Goal: Transaction & Acquisition: Book appointment/travel/reservation

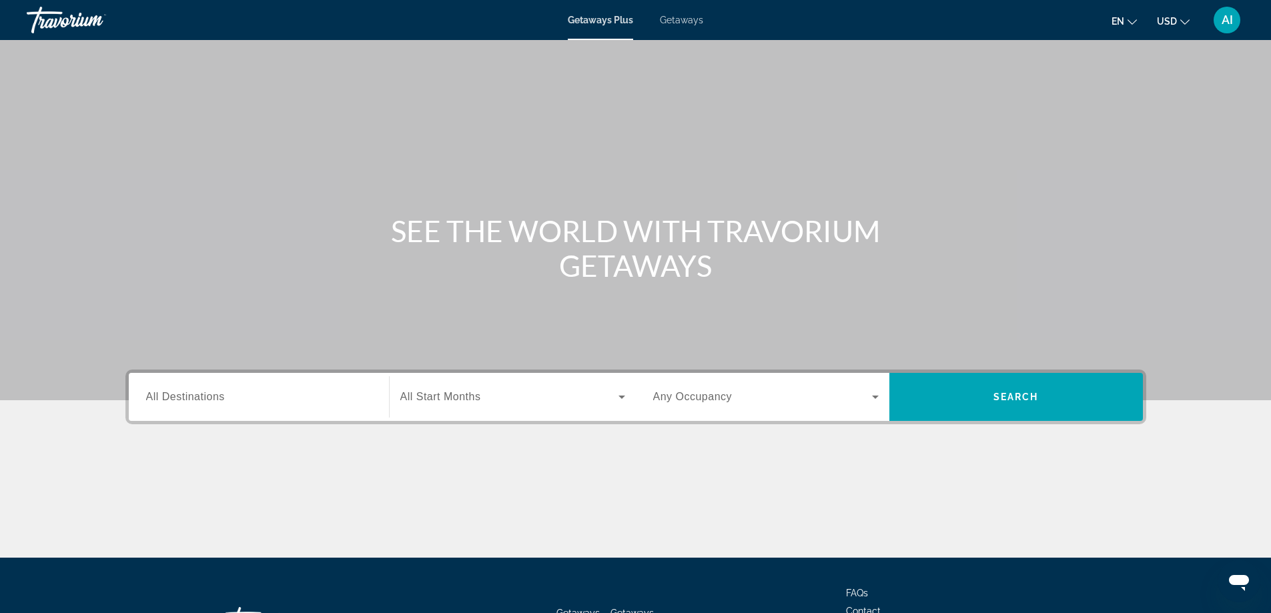
click at [683, 18] on span "Getaways" at bounding box center [681, 20] width 43 height 11
click at [235, 399] on input "Destination All Destinations" at bounding box center [259, 398] width 226 height 16
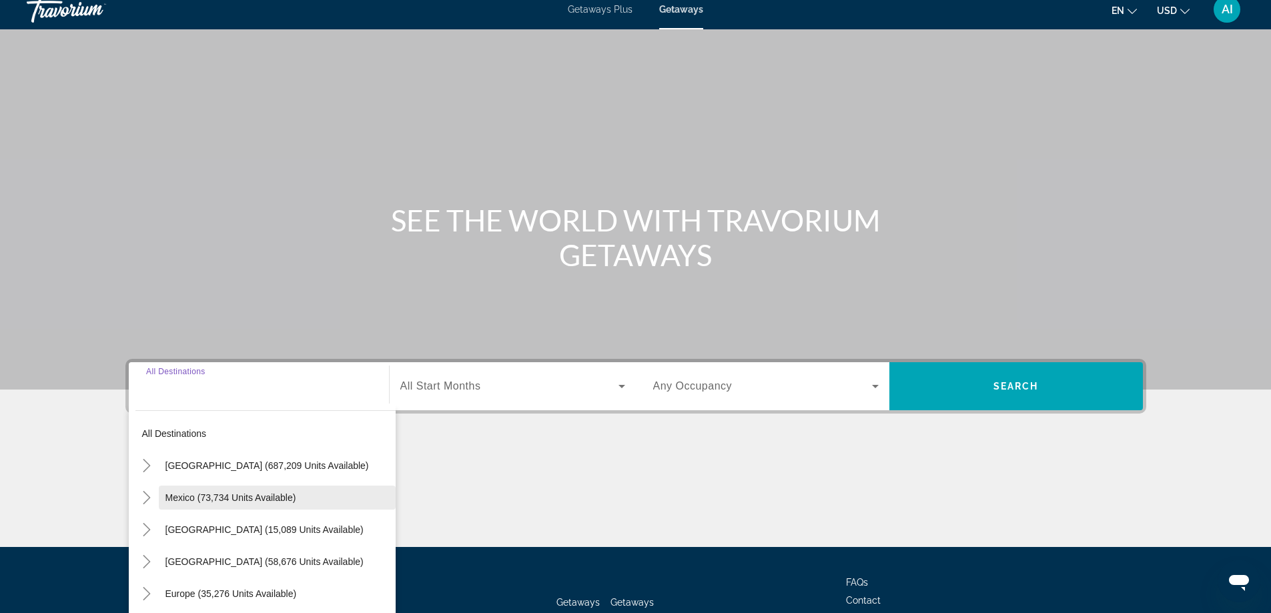
scroll to position [108, 0]
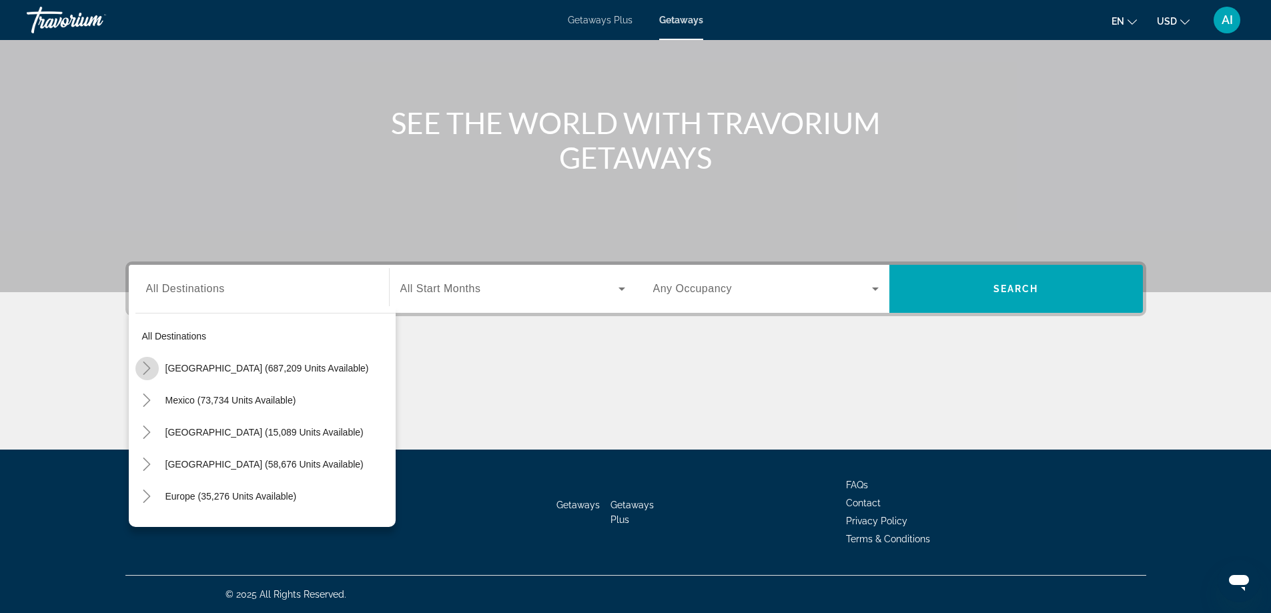
click at [150, 366] on icon "Toggle United States (687,209 units available)" at bounding box center [146, 368] width 13 height 13
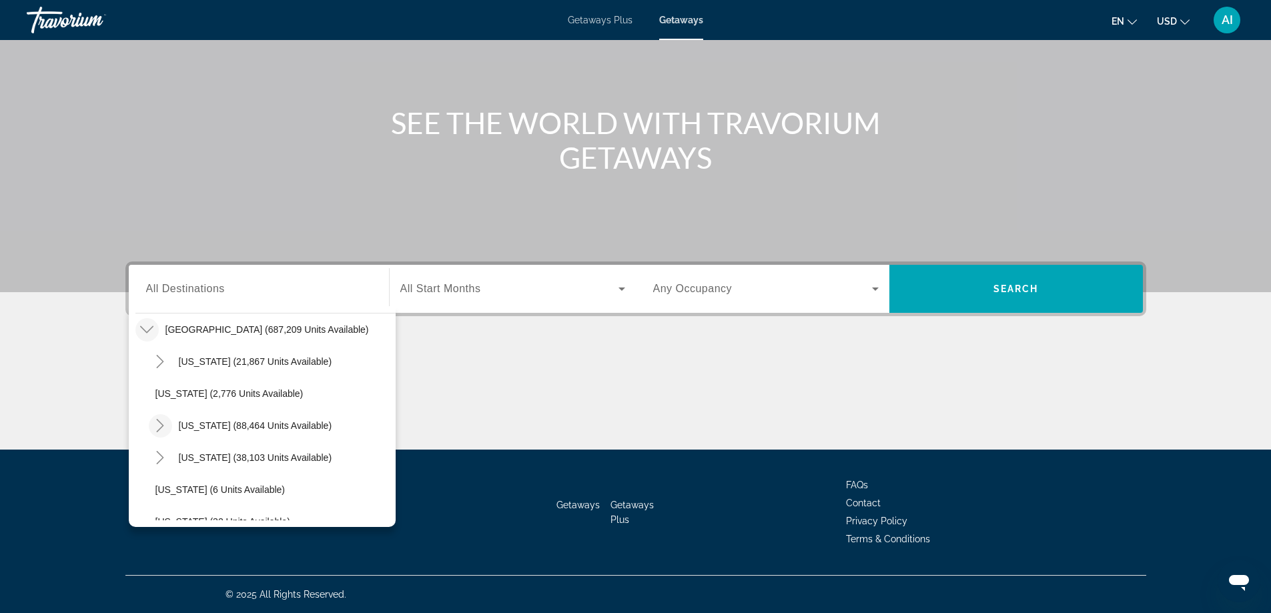
click at [162, 423] on icon "Toggle California (88,464 units available)" at bounding box center [160, 425] width 13 height 13
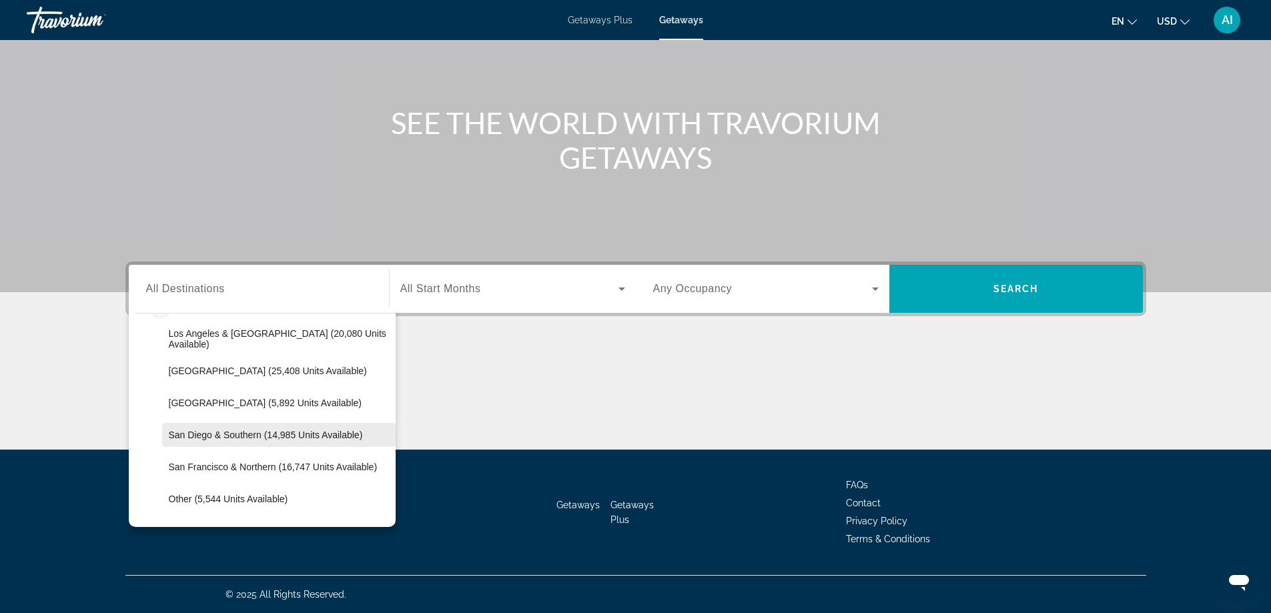
scroll to position [127, 0]
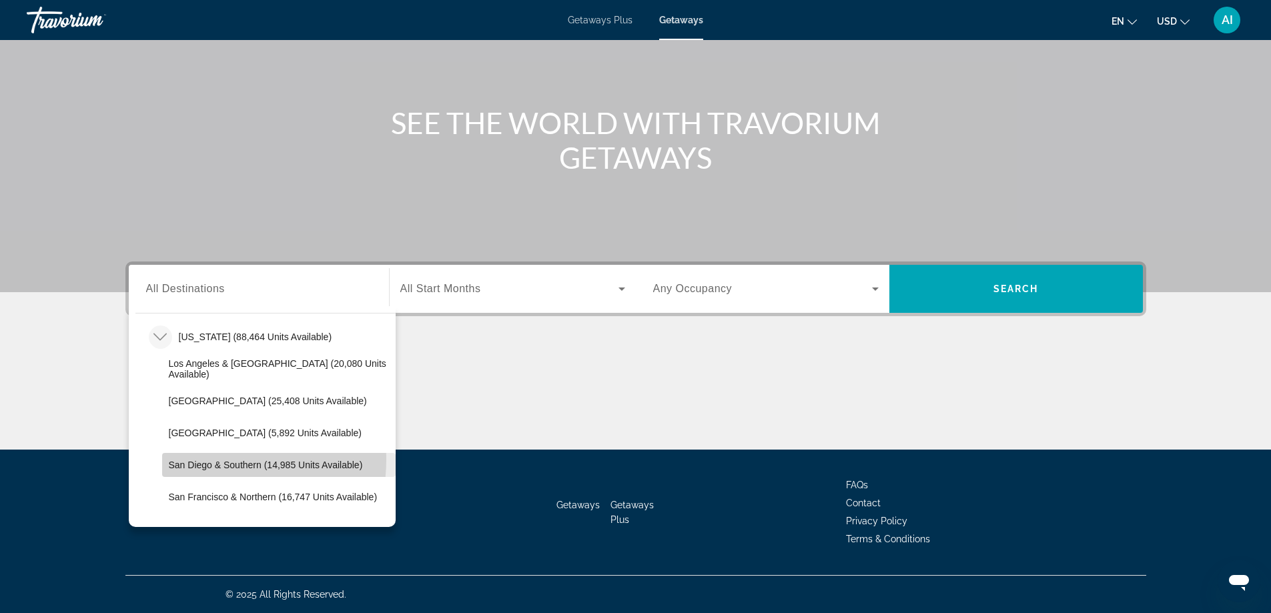
click at [208, 460] on span "San Diego & Southern (14,985 units available)" at bounding box center [266, 465] width 194 height 11
type input "**********"
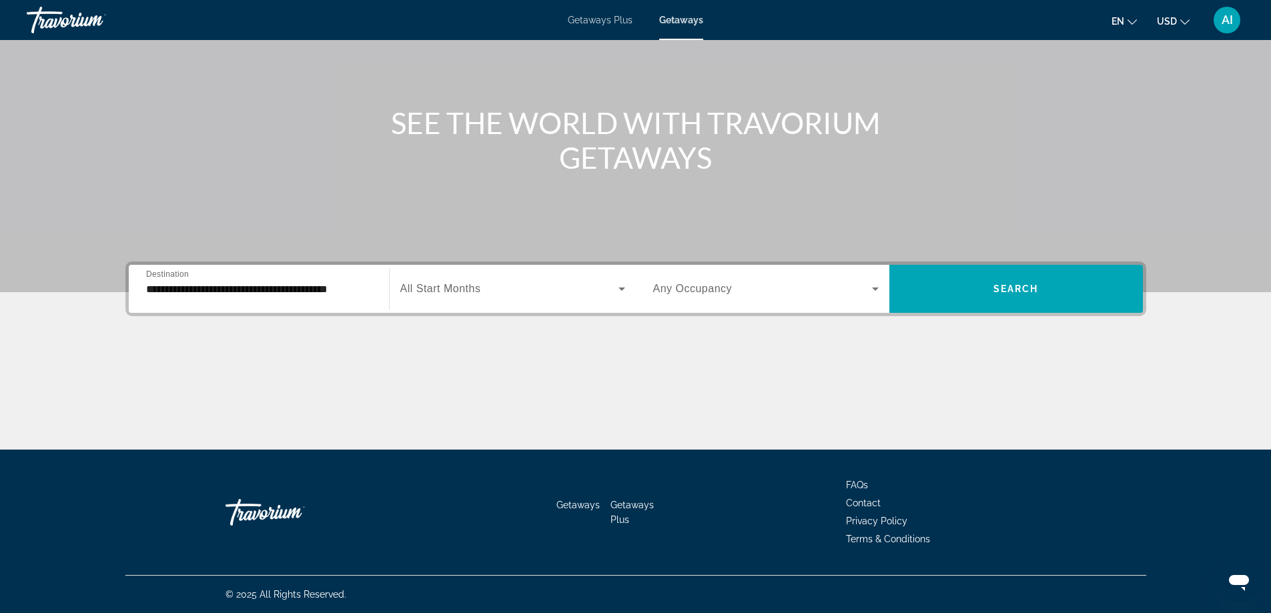
click at [449, 286] on span "All Start Months" at bounding box center [440, 288] width 81 height 11
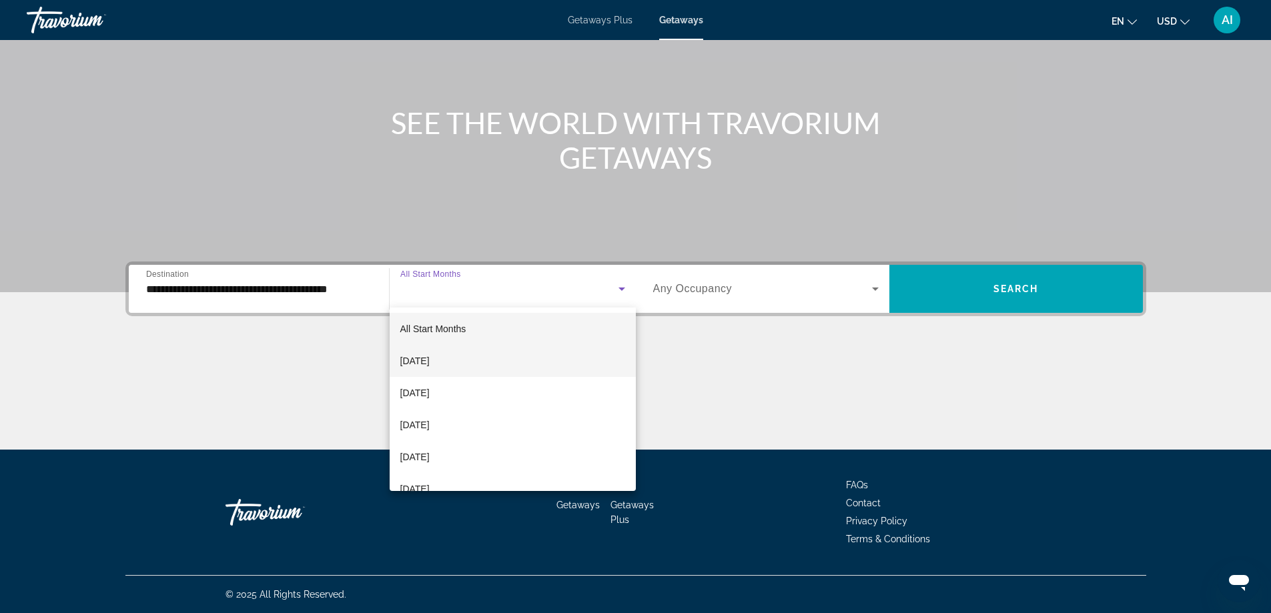
click at [430, 358] on span "September 2025" at bounding box center [414, 361] width 29 height 16
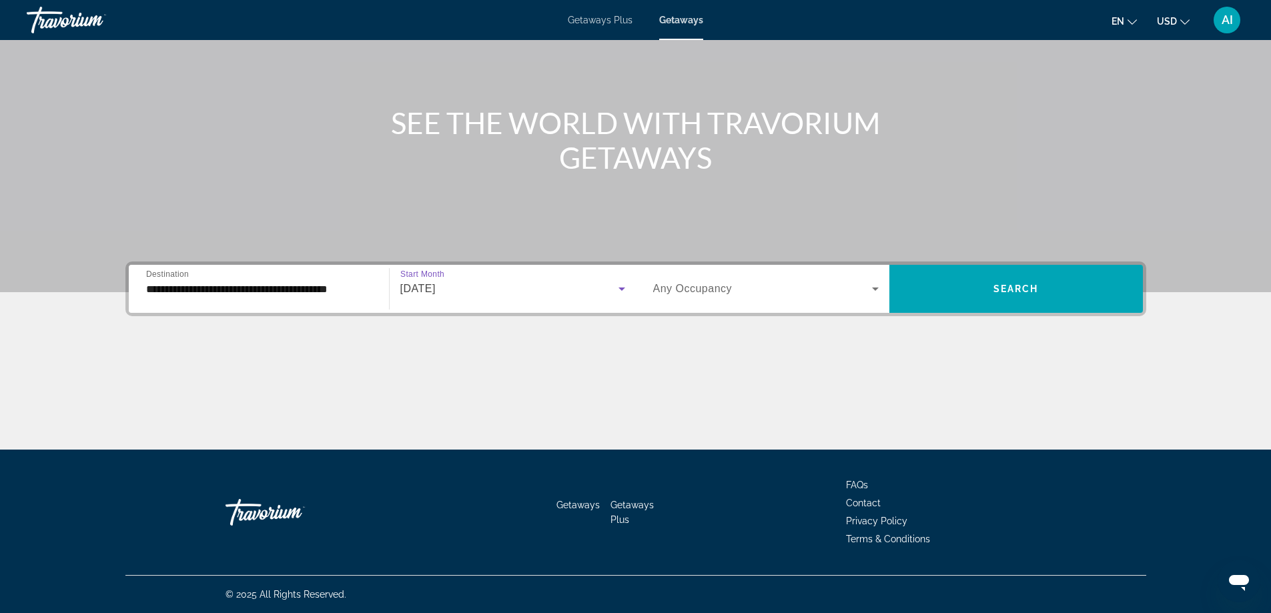
click at [833, 294] on span "Search widget" at bounding box center [762, 289] width 219 height 16
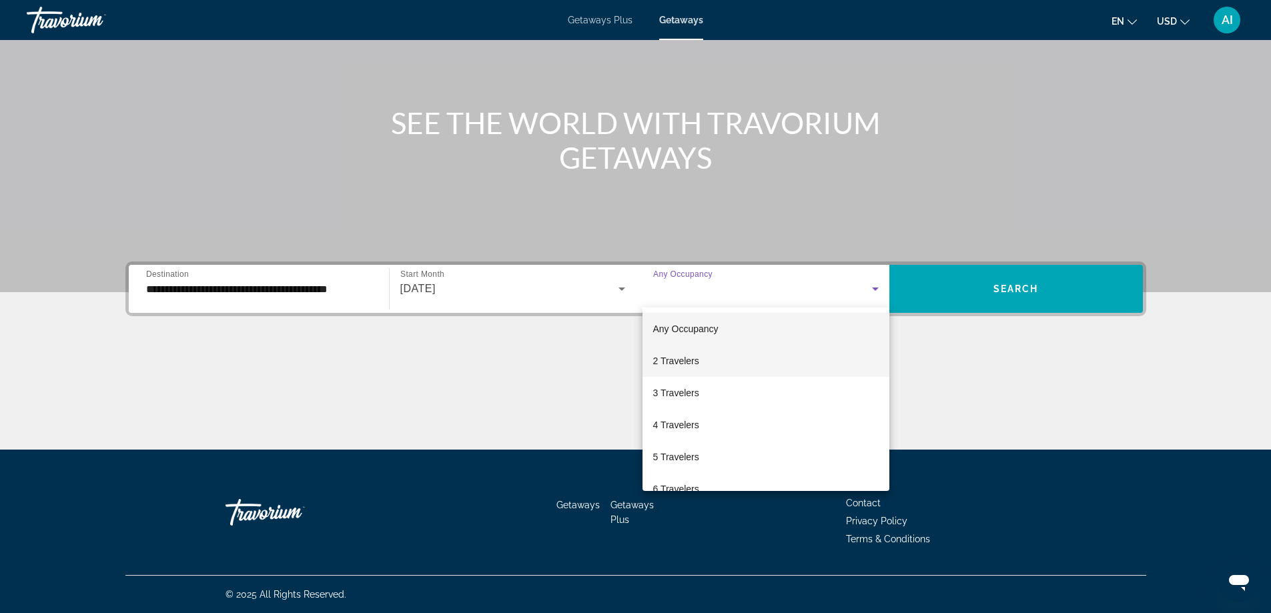
drag, startPoint x: 691, startPoint y: 363, endPoint x: 730, endPoint y: 361, distance: 39.4
click at [691, 362] on span "2 Travelers" at bounding box center [676, 361] width 46 height 16
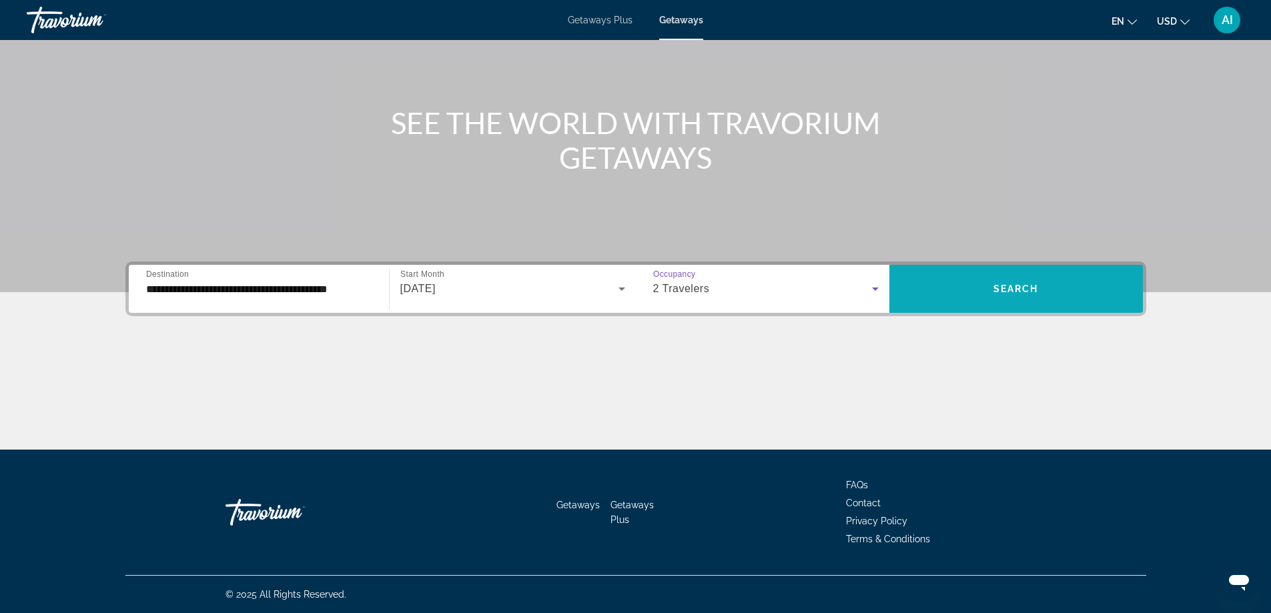
click at [1036, 302] on span "Search widget" at bounding box center [1017, 289] width 254 height 32
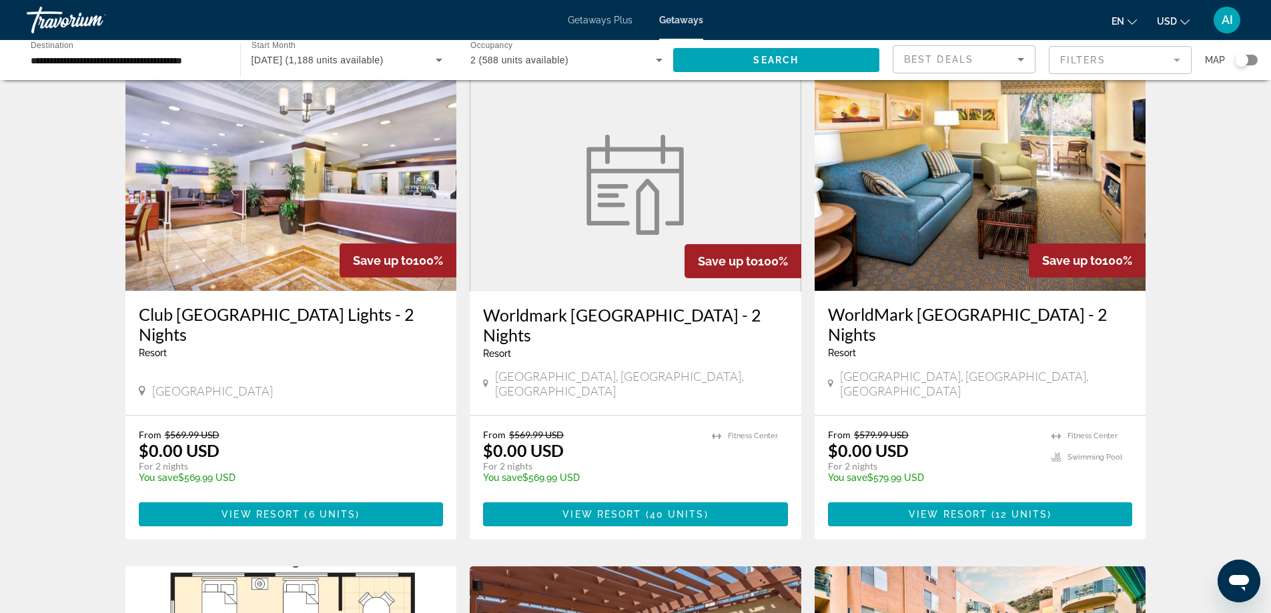
scroll to position [178, 0]
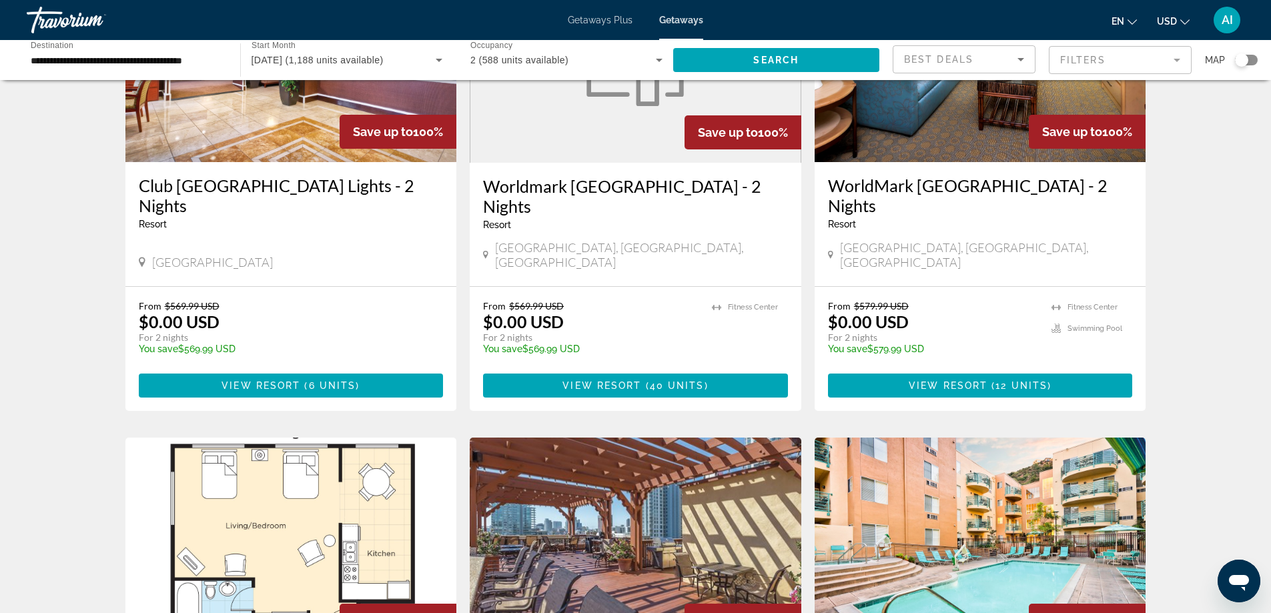
click at [249, 109] on img "Main content" at bounding box center [291, 56] width 332 height 214
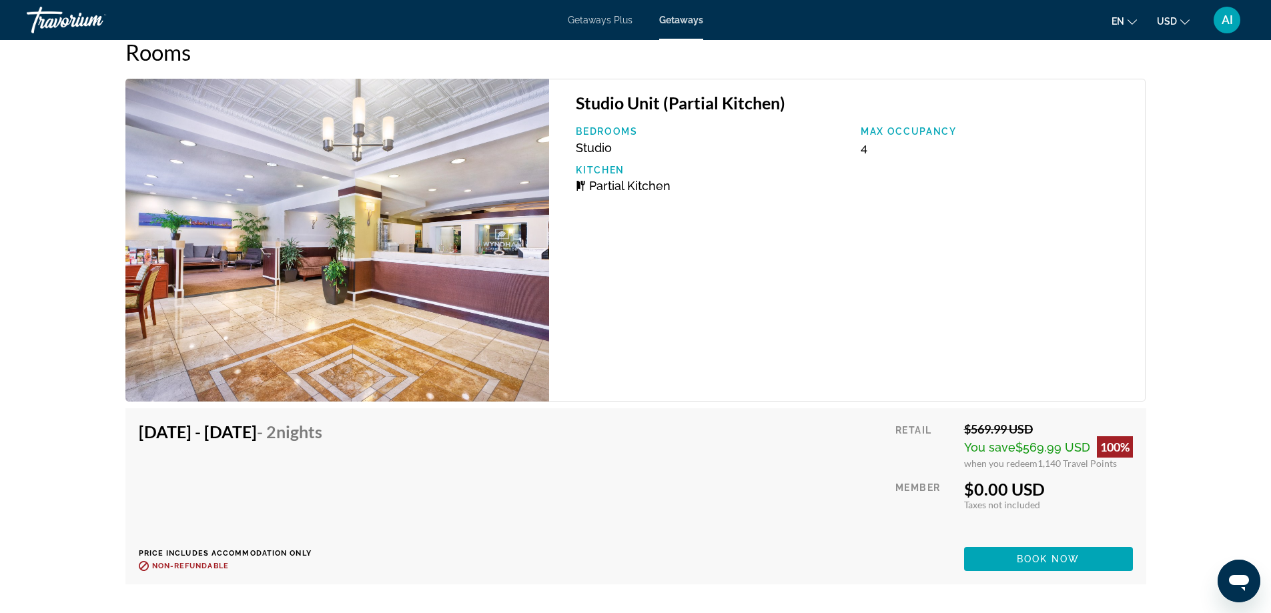
scroll to position [2503, 0]
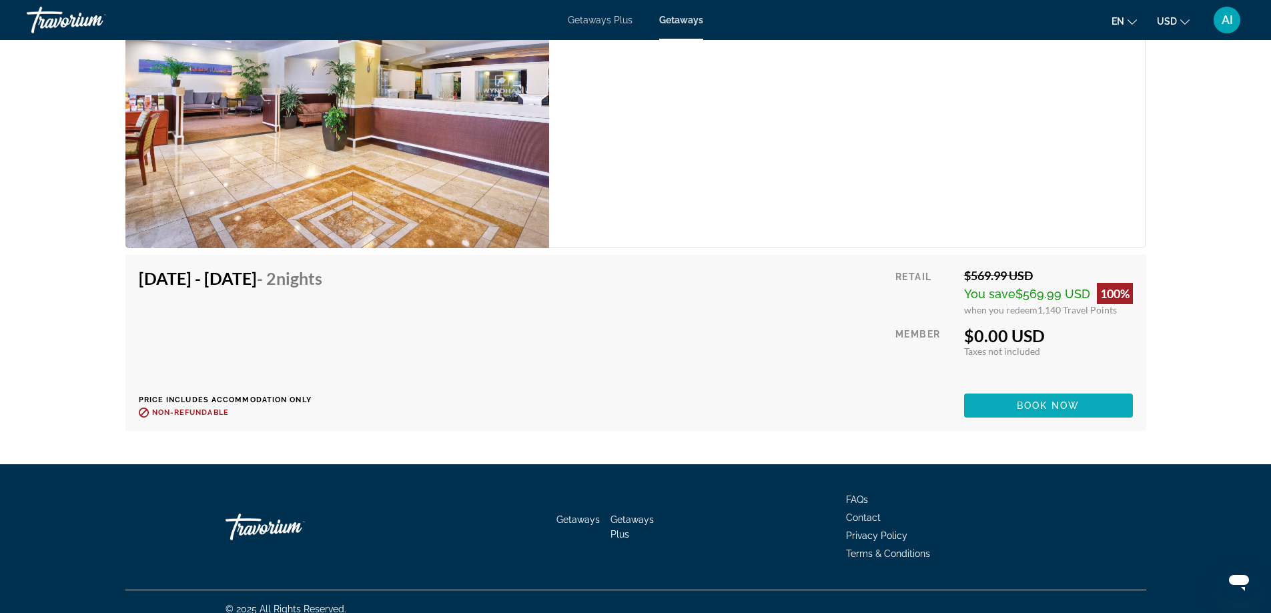
click at [1010, 390] on span "Main content" at bounding box center [1048, 406] width 169 height 32
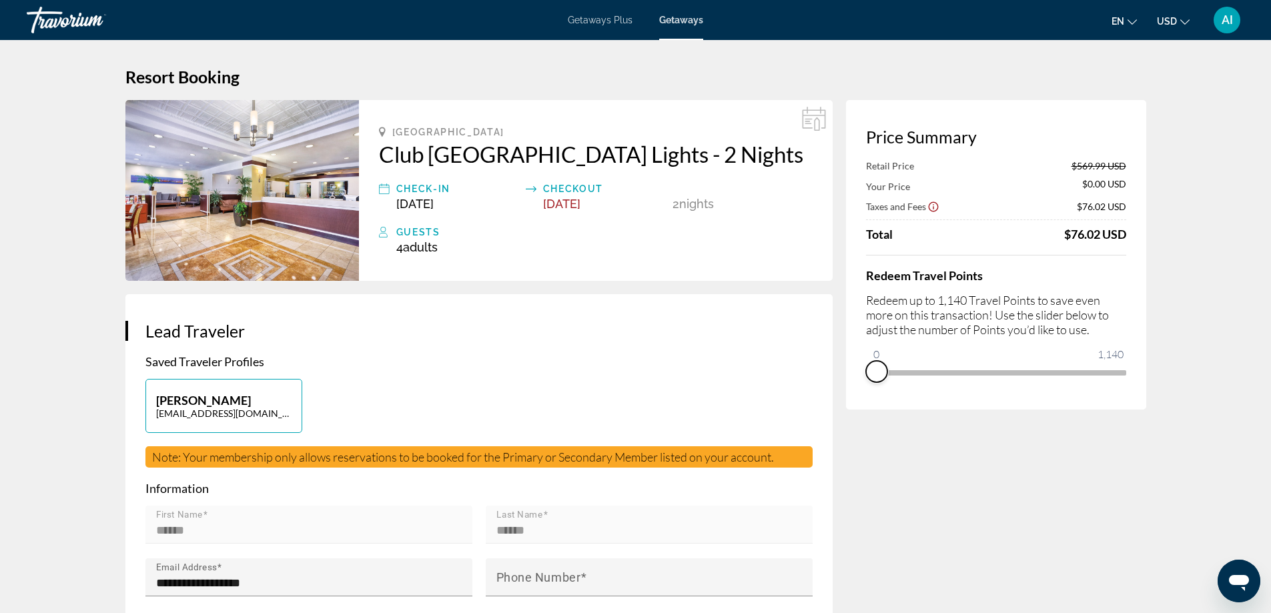
drag, startPoint x: 1111, startPoint y: 386, endPoint x: 835, endPoint y: 381, distance: 276.3
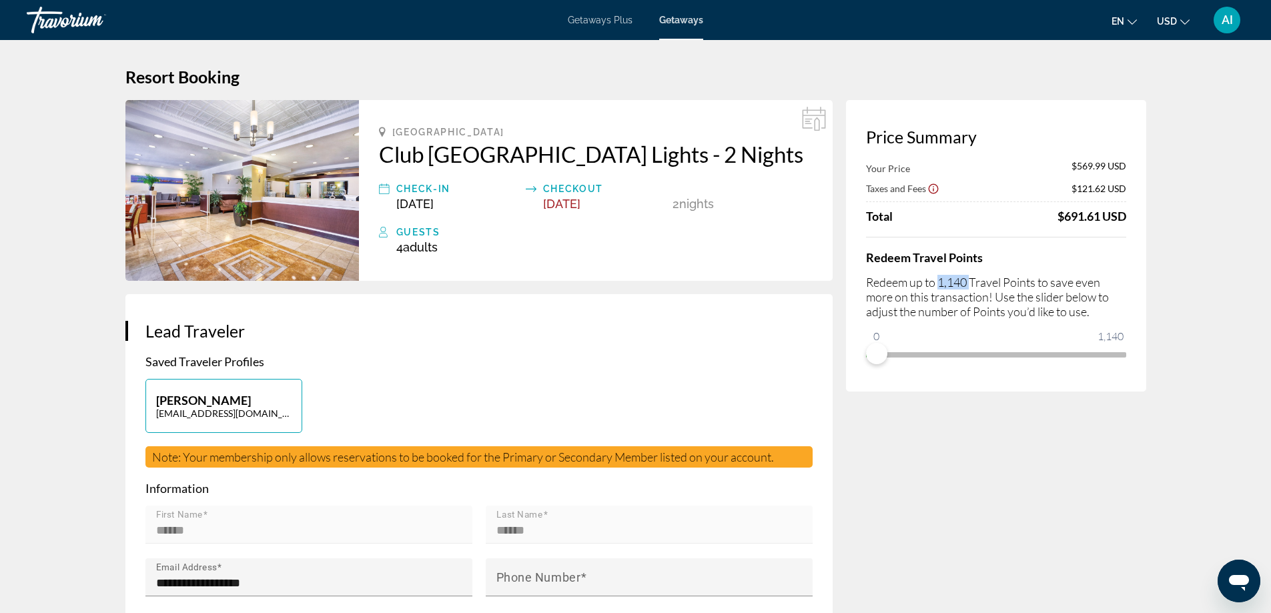
drag, startPoint x: 971, startPoint y: 282, endPoint x: 940, endPoint y: 280, distance: 30.8
click at [940, 280] on p "Redeem up to 1,140 Travel Points to save even more on this transaction! Use the…" at bounding box center [996, 297] width 260 height 44
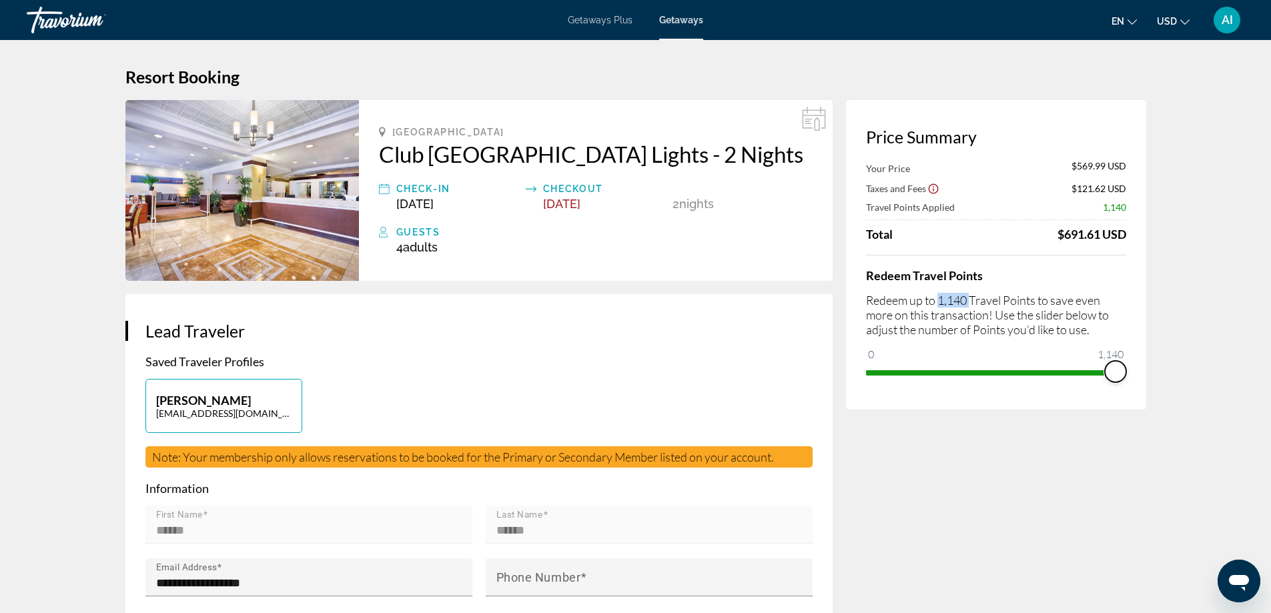
drag, startPoint x: 879, startPoint y: 354, endPoint x: 1142, endPoint y: 382, distance: 264.5
click at [1141, 381] on div "Price Summary Your Price $569.99 USD Taxes and Fees $121.62 USD Travel Points A…" at bounding box center [996, 255] width 300 height 310
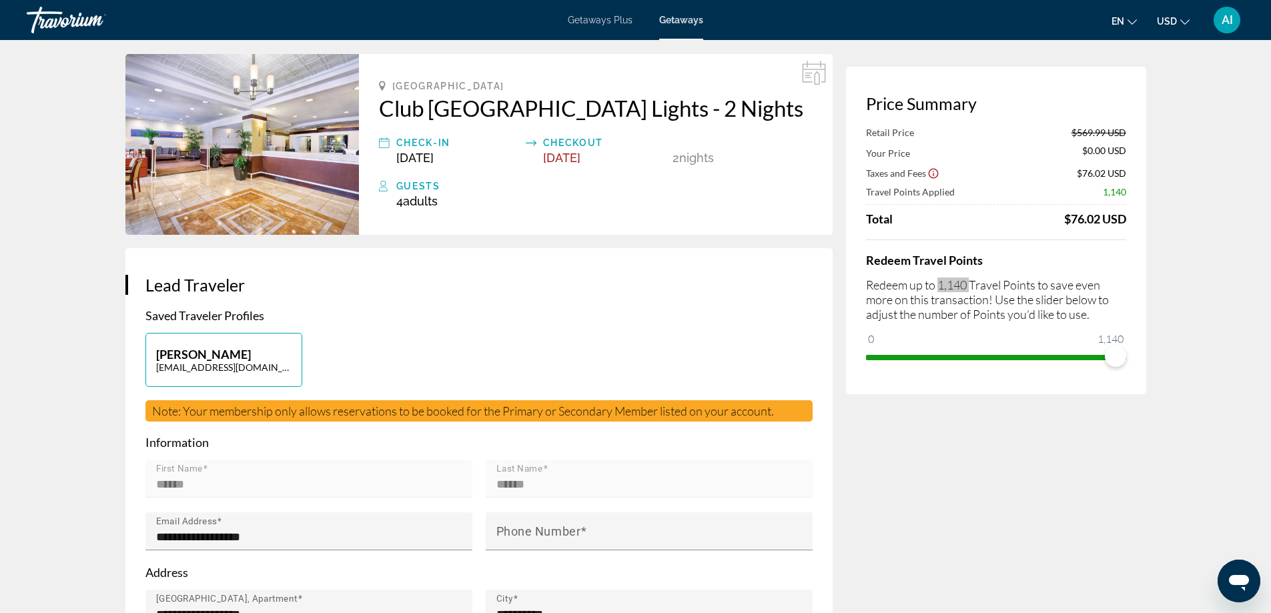
scroll to position [89, 0]
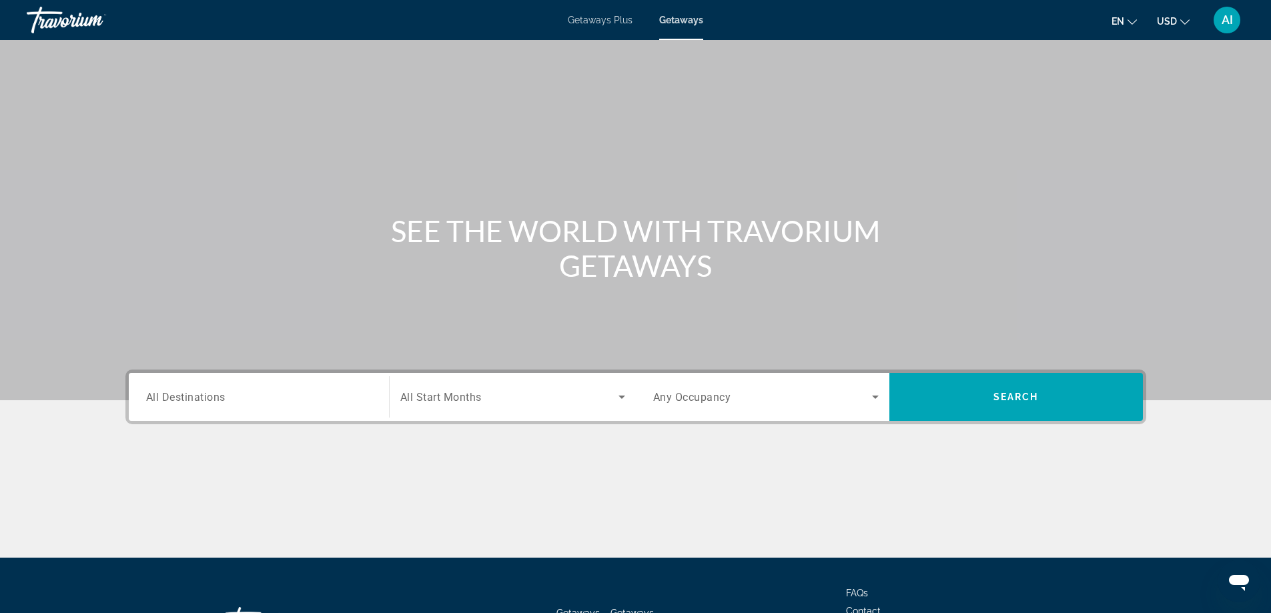
click at [234, 403] on input "Destination All Destinations" at bounding box center [259, 398] width 226 height 16
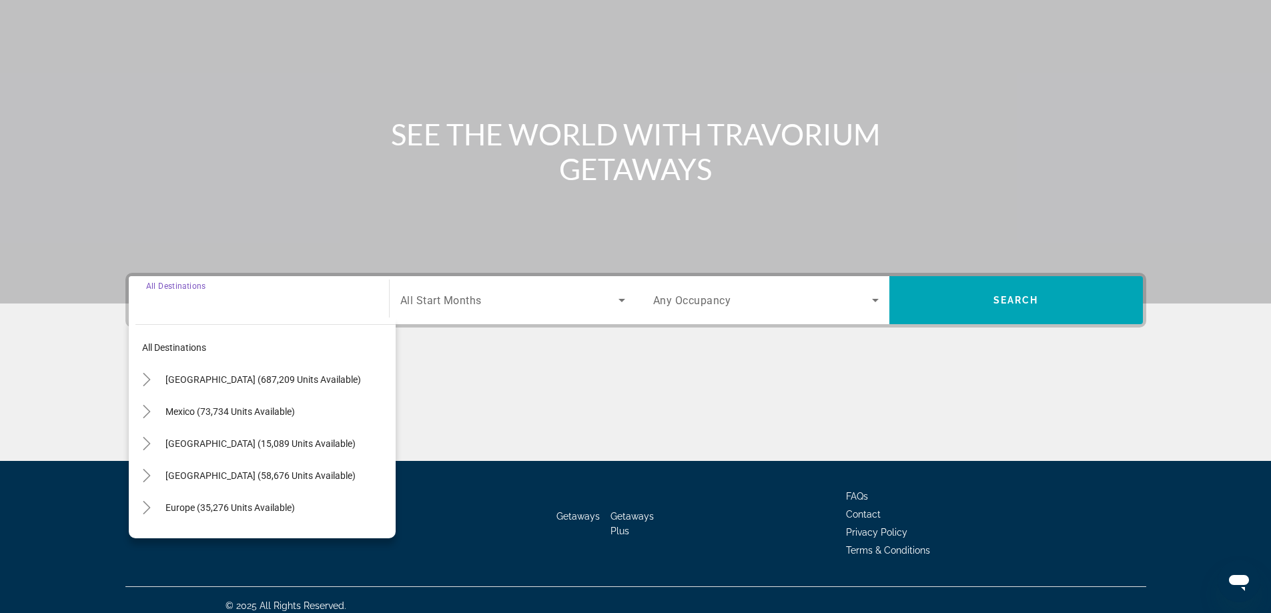
scroll to position [108, 0]
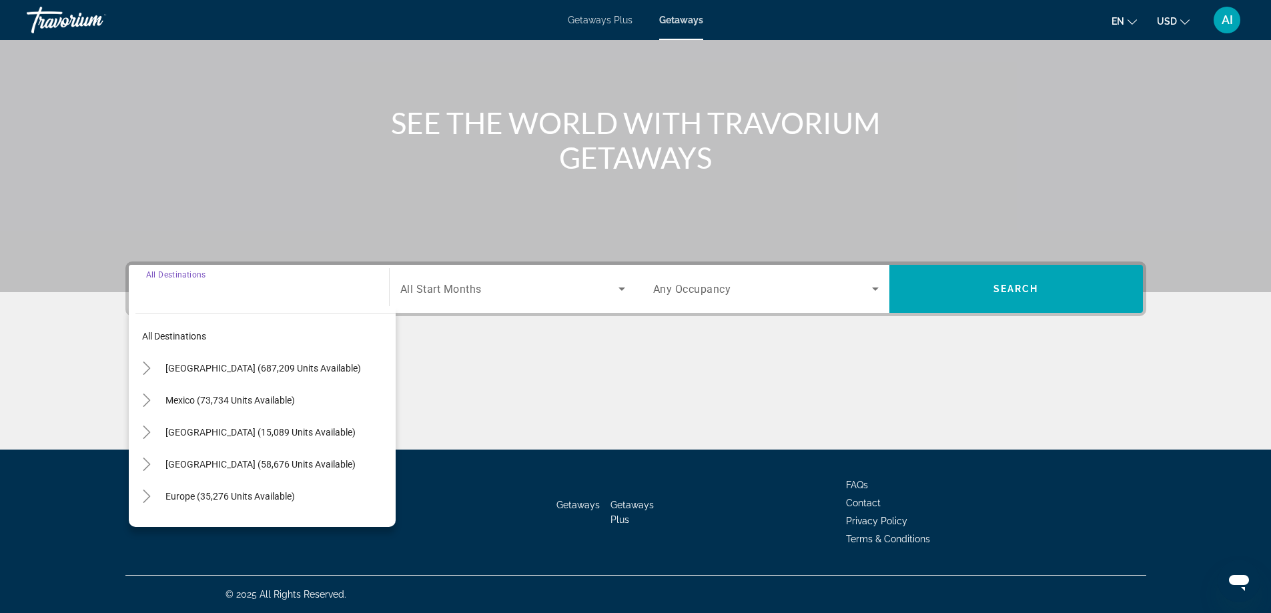
click at [491, 296] on span "Search widget" at bounding box center [509, 289] width 218 height 16
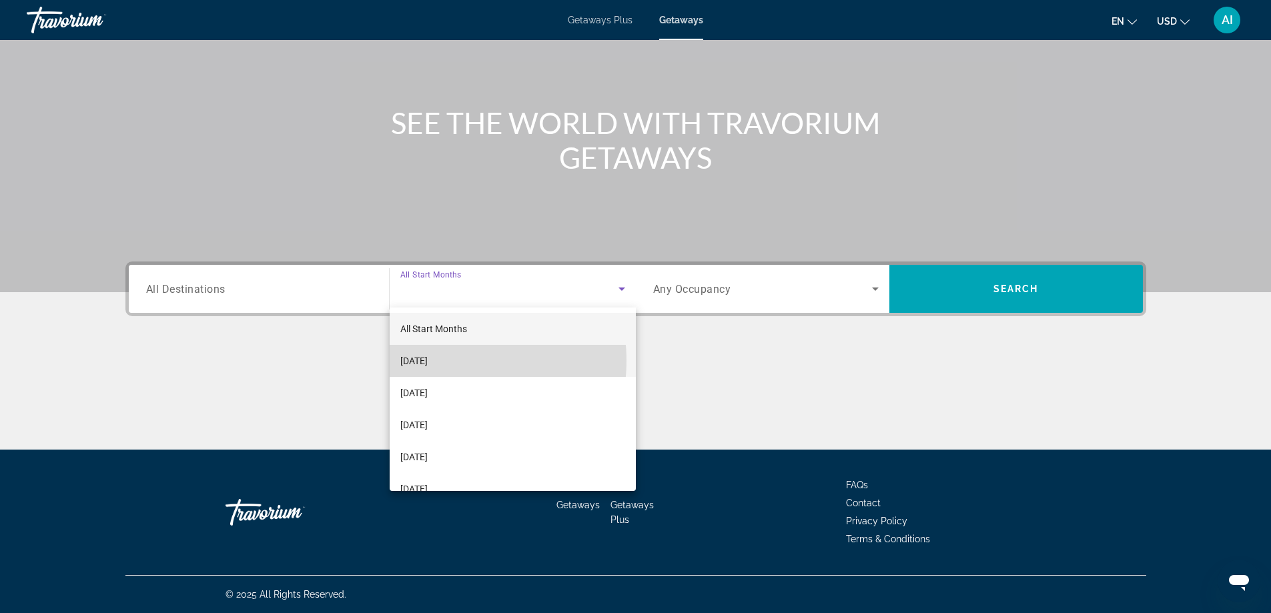
click at [428, 361] on span "September 2025" at bounding box center [413, 361] width 27 height 16
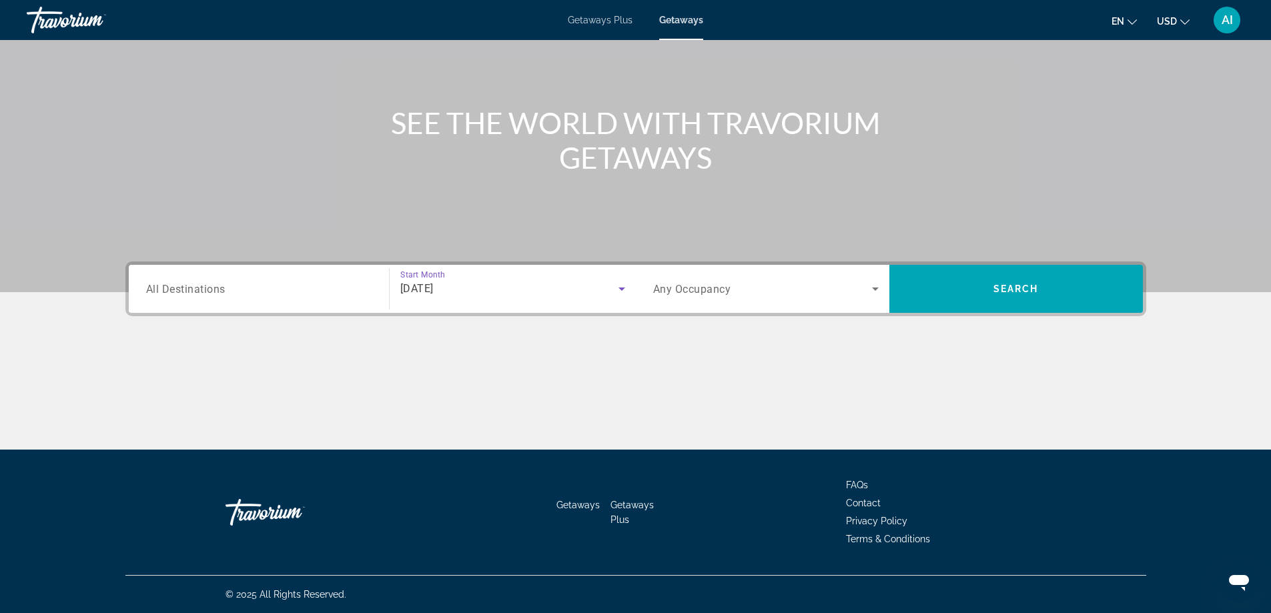
click at [248, 283] on input "Destination All Destinations" at bounding box center [259, 290] width 226 height 16
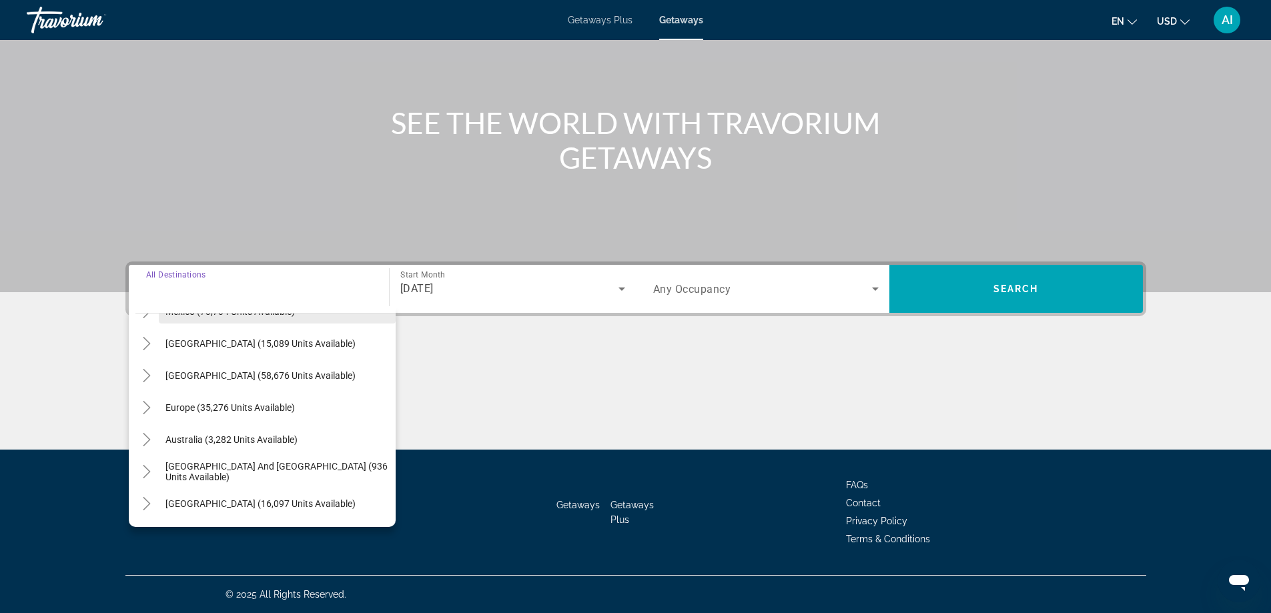
scroll to position [0, 0]
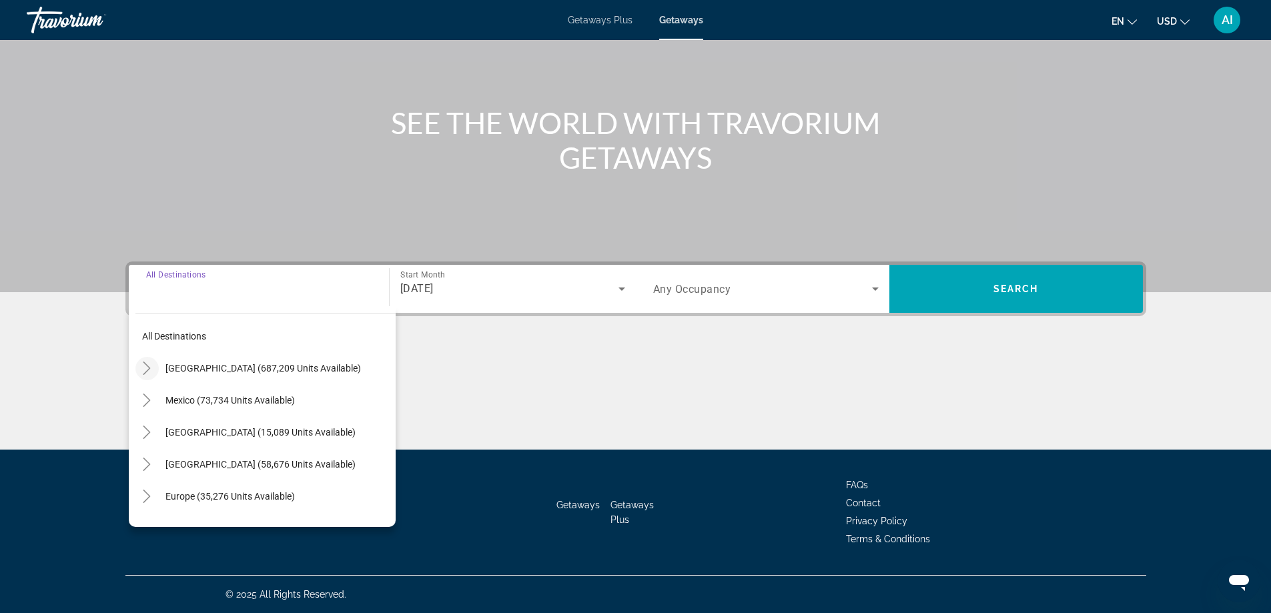
click at [147, 365] on icon "Toggle United States (687,209 units available)" at bounding box center [146, 368] width 7 height 13
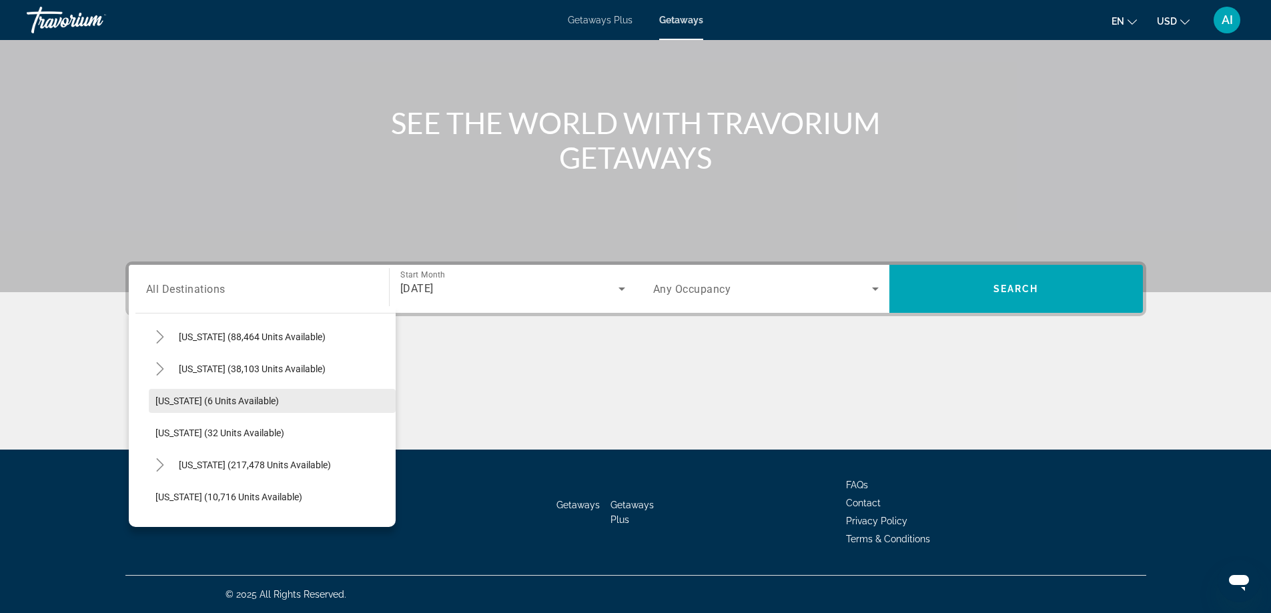
scroll to position [217, 0]
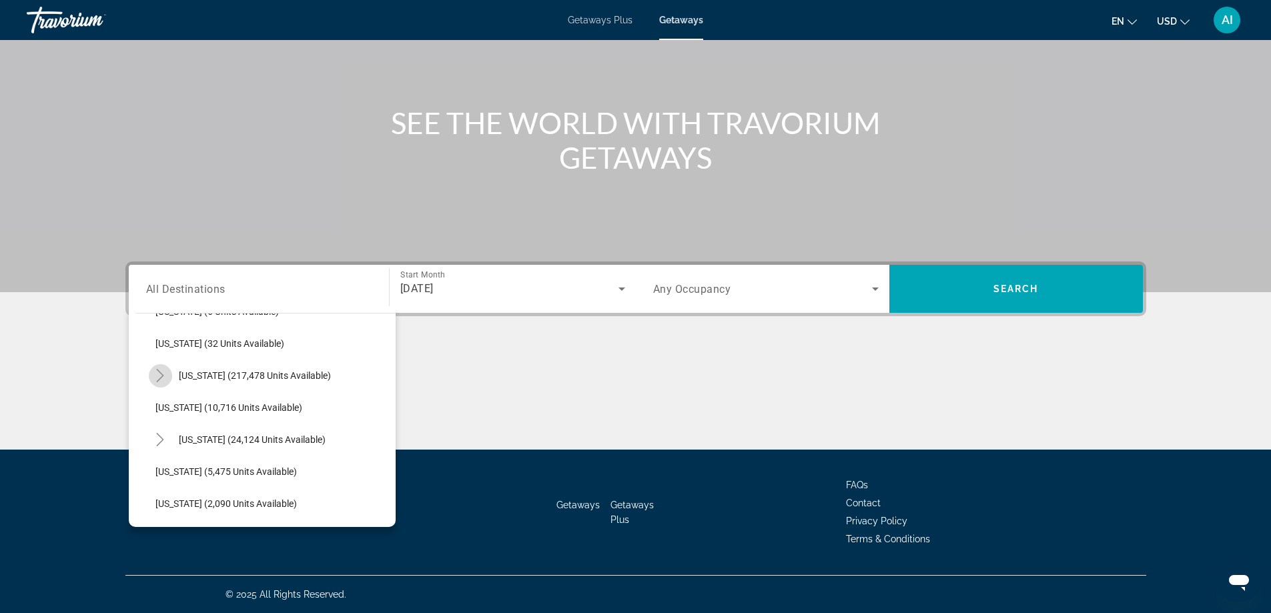
click at [161, 376] on icon "Toggle Florida (217,478 units available)" at bounding box center [160, 375] width 13 height 13
click at [222, 406] on span "Orlando & Disney Area (90,739 units available)" at bounding box center [264, 407] width 190 height 11
type input "**********"
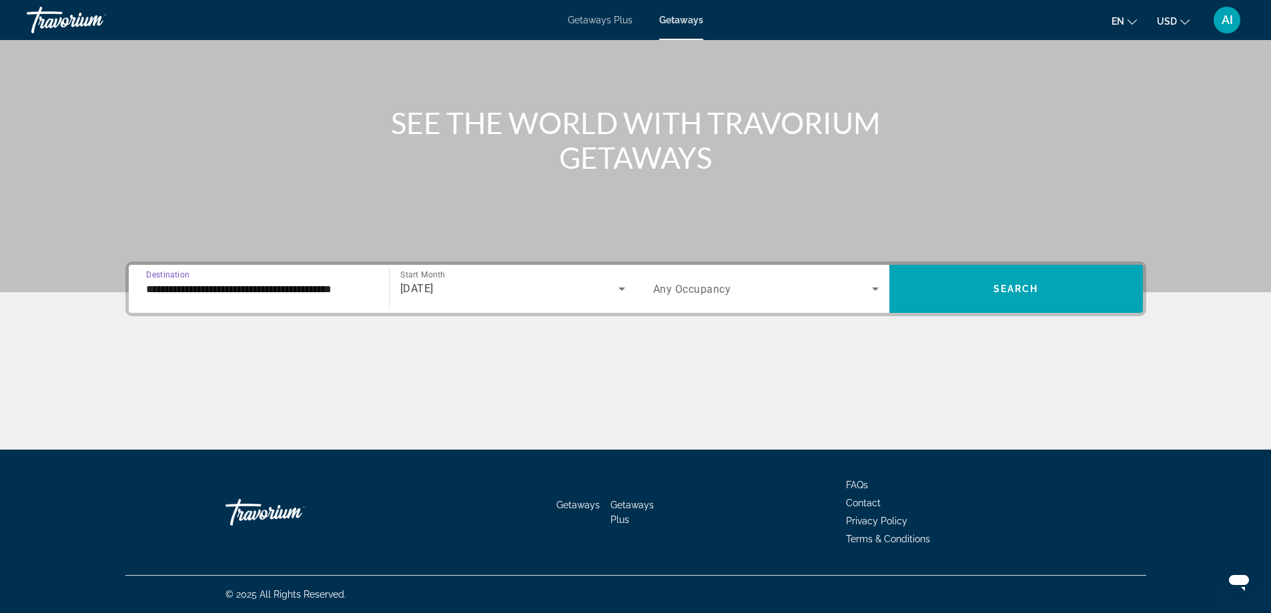
click at [731, 290] on span "Search widget" at bounding box center [762, 289] width 219 height 16
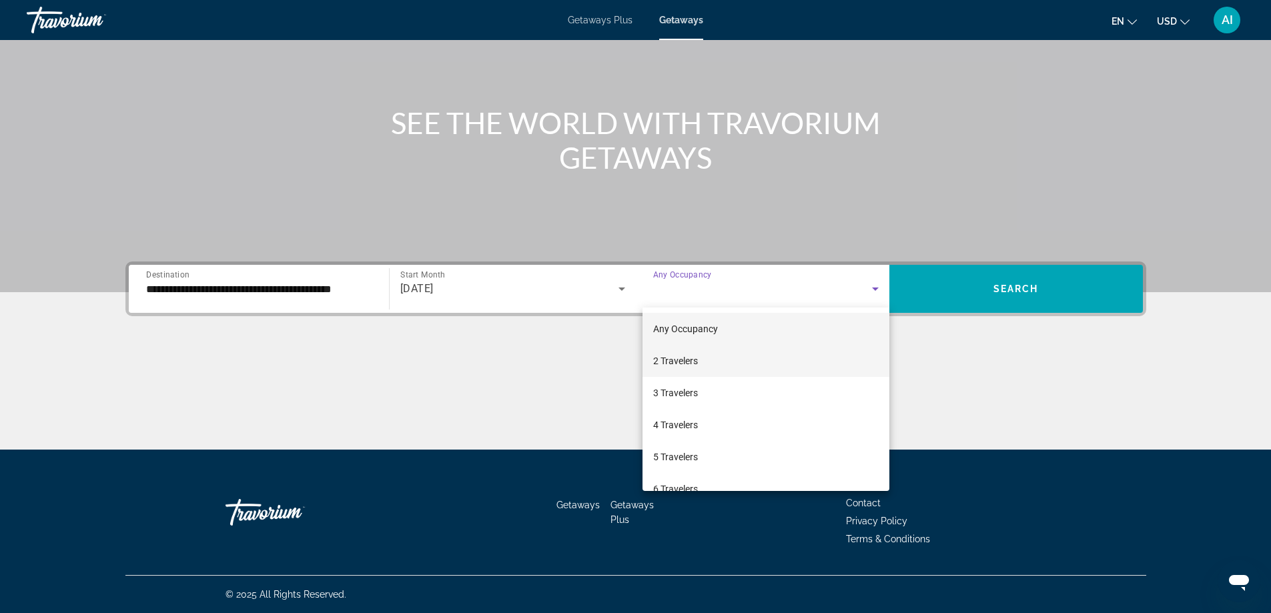
click at [667, 362] on span "2 Travelers" at bounding box center [675, 361] width 45 height 16
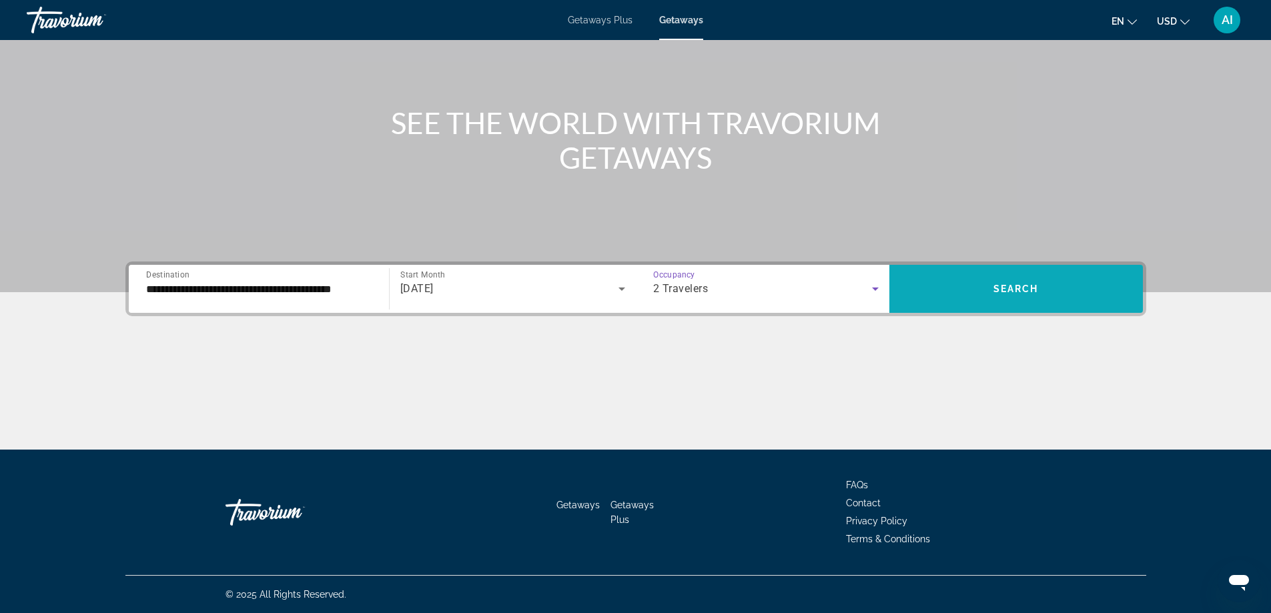
click at [1010, 281] on span "Search widget" at bounding box center [1017, 289] width 254 height 32
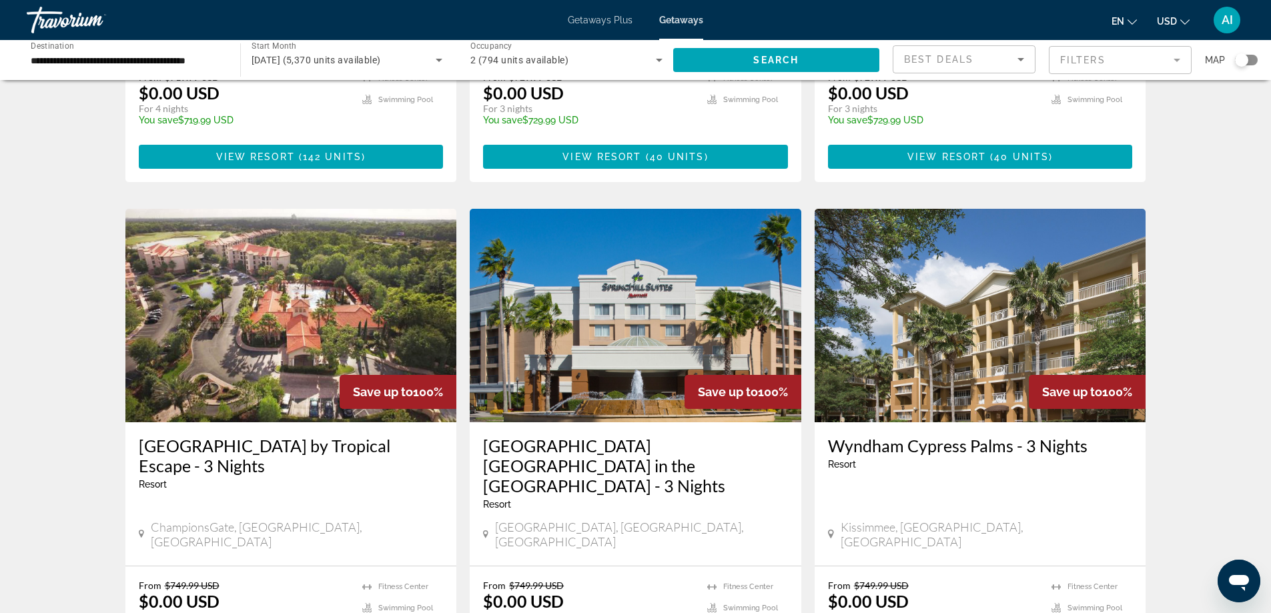
scroll to position [1626, 0]
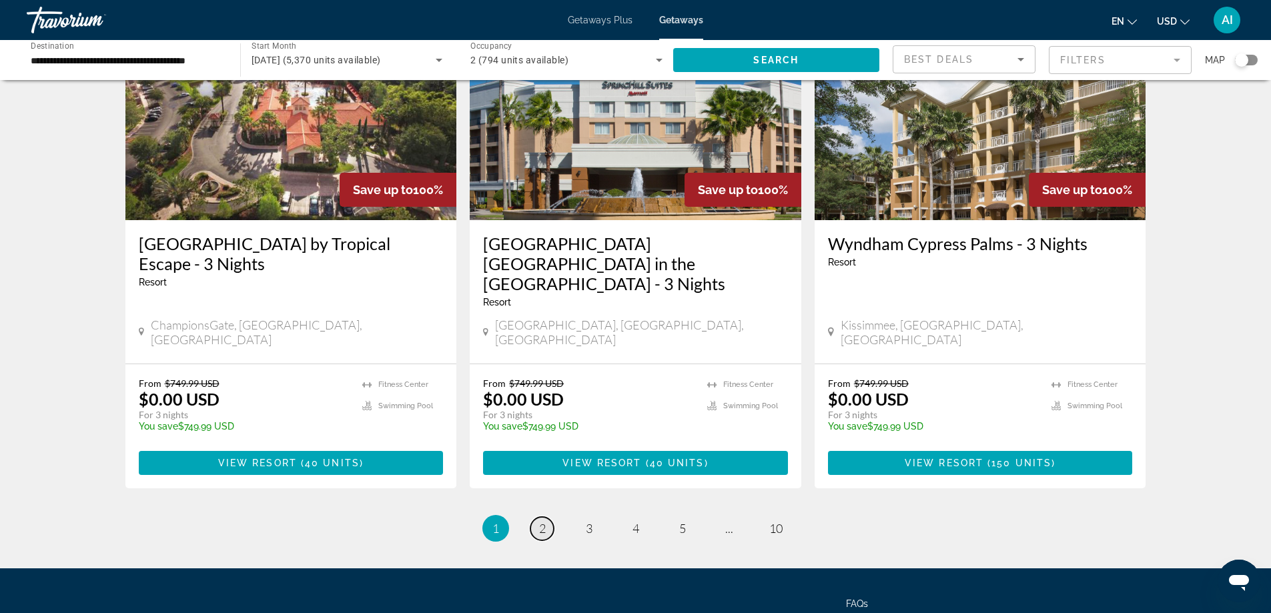
click at [540, 517] on link "page 2" at bounding box center [542, 528] width 23 height 23
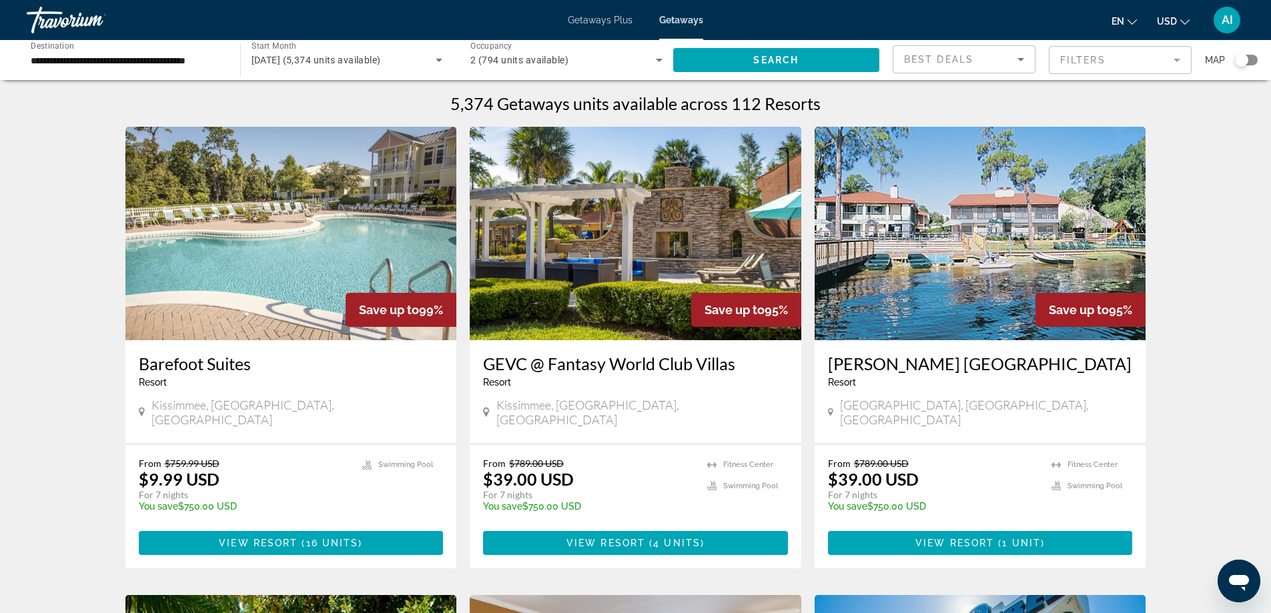
click at [308, 214] on img "Main content" at bounding box center [291, 234] width 332 height 214
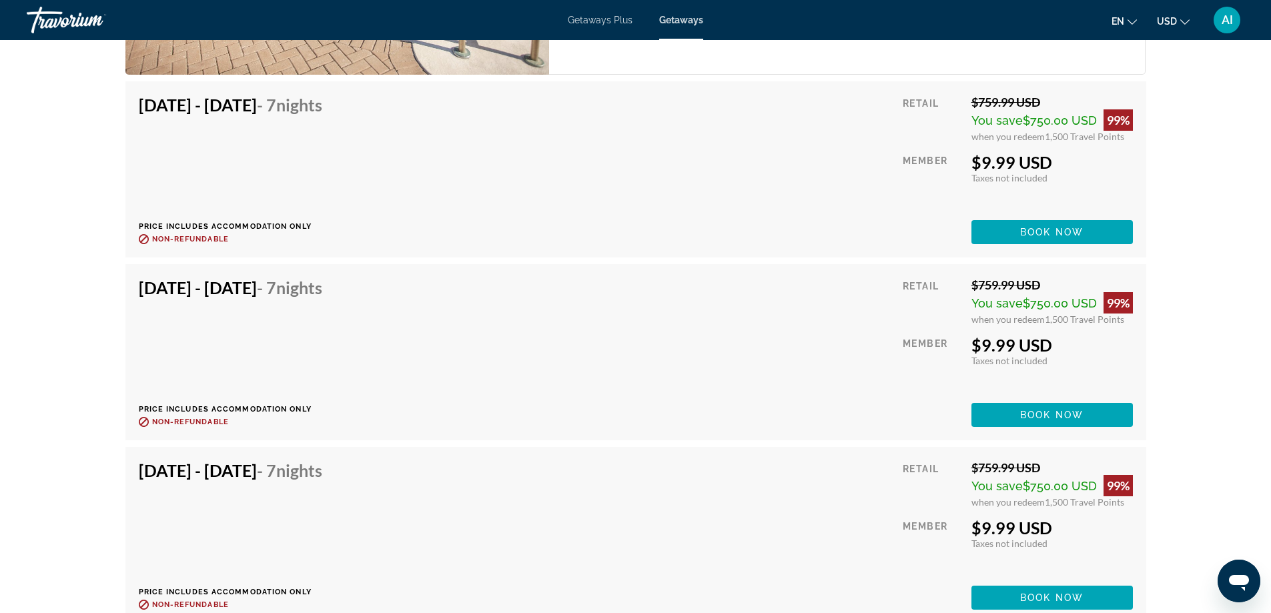
scroll to position [2581, 0]
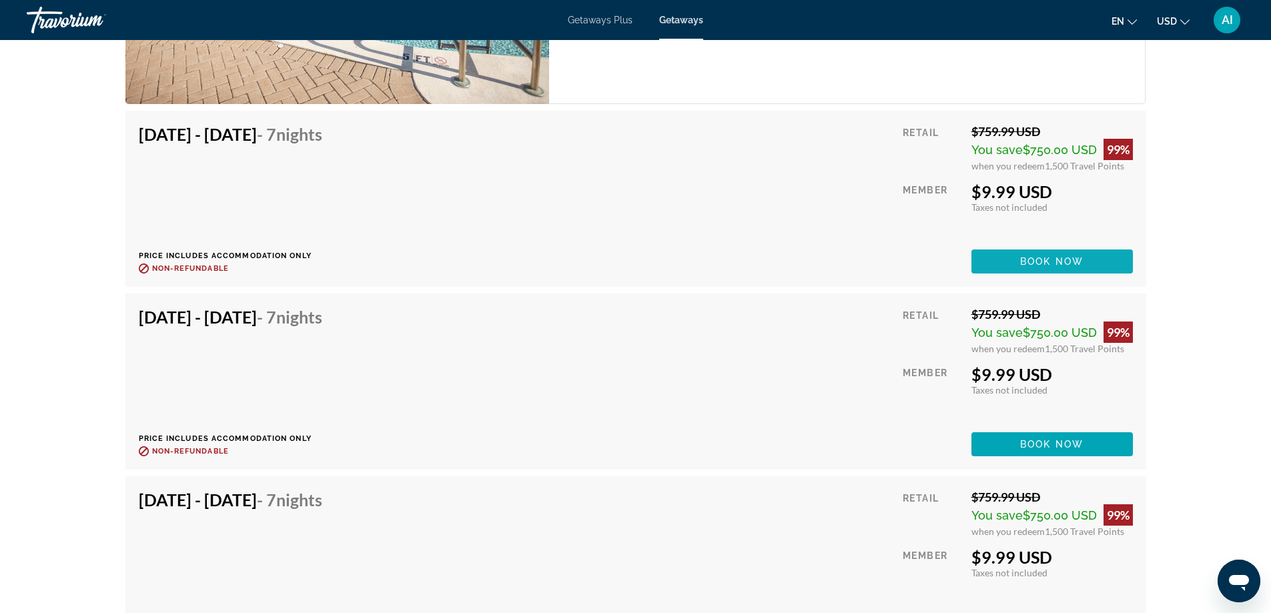
click at [1000, 264] on span "Main content" at bounding box center [1053, 262] width 162 height 32
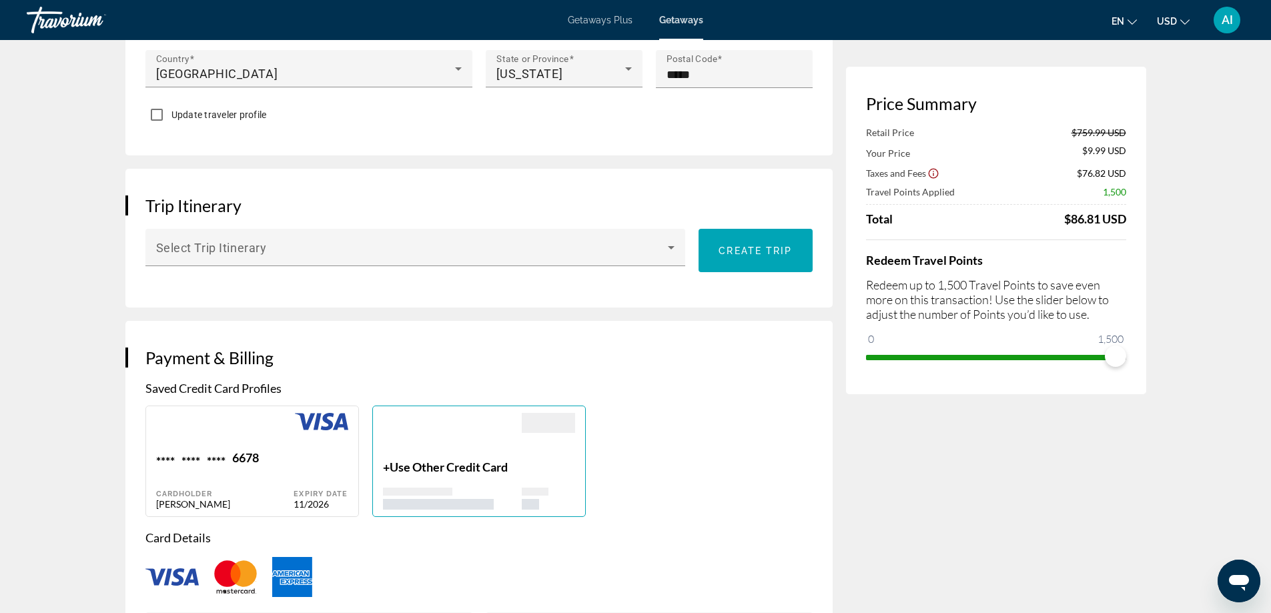
scroll to position [534, 0]
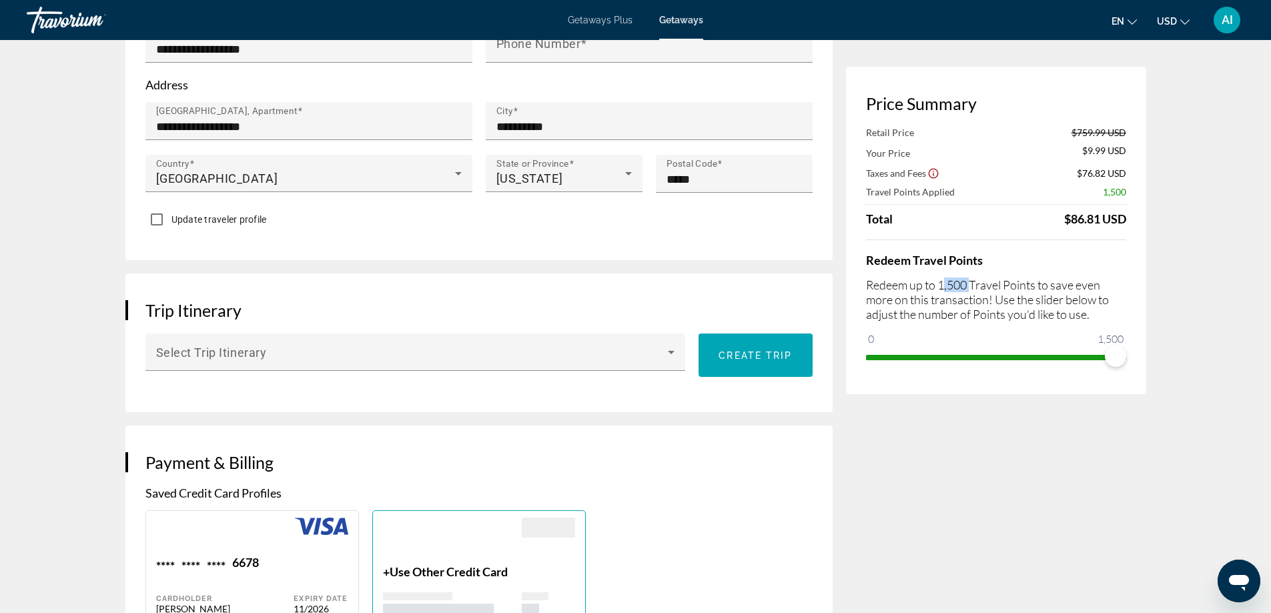
drag, startPoint x: 942, startPoint y: 284, endPoint x: 971, endPoint y: 283, distance: 28.7
click at [971, 283] on p "Redeem up to 1,500 Travel Points to save even more on this transaction! Use the…" at bounding box center [996, 300] width 260 height 44
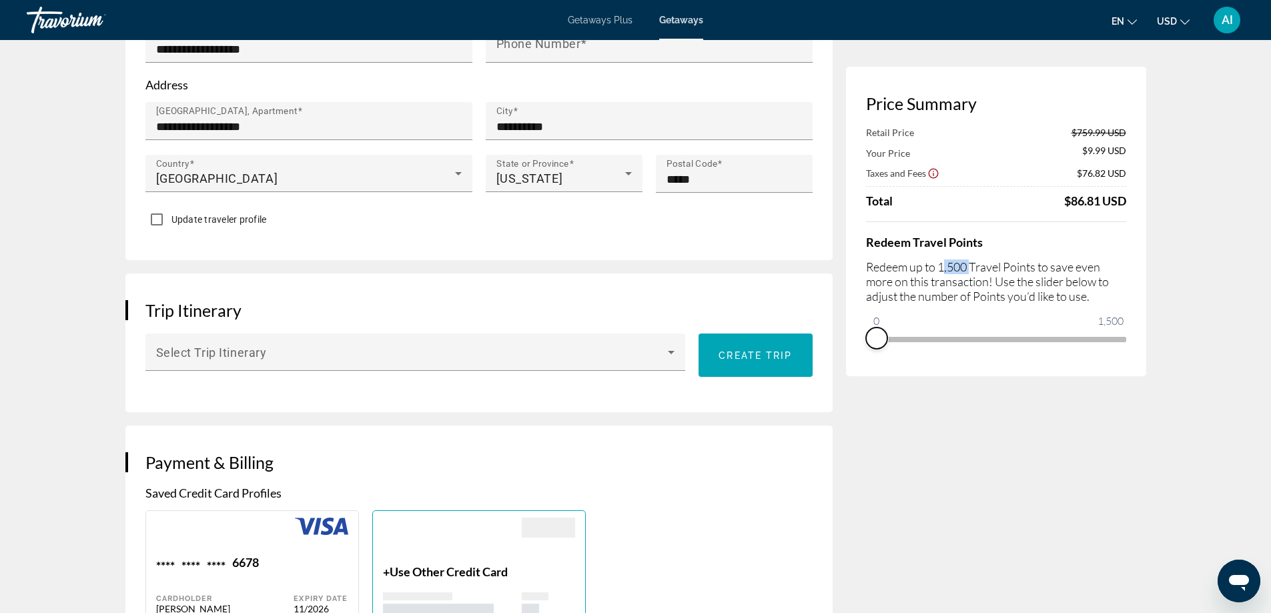
drag, startPoint x: 1118, startPoint y: 355, endPoint x: 855, endPoint y: 348, distance: 263.1
click at [858, 348] on div "Price Summary Retail Price $759.99 USD Your Price $9.99 USD Taxes and Fees $76.…" at bounding box center [996, 222] width 300 height 310
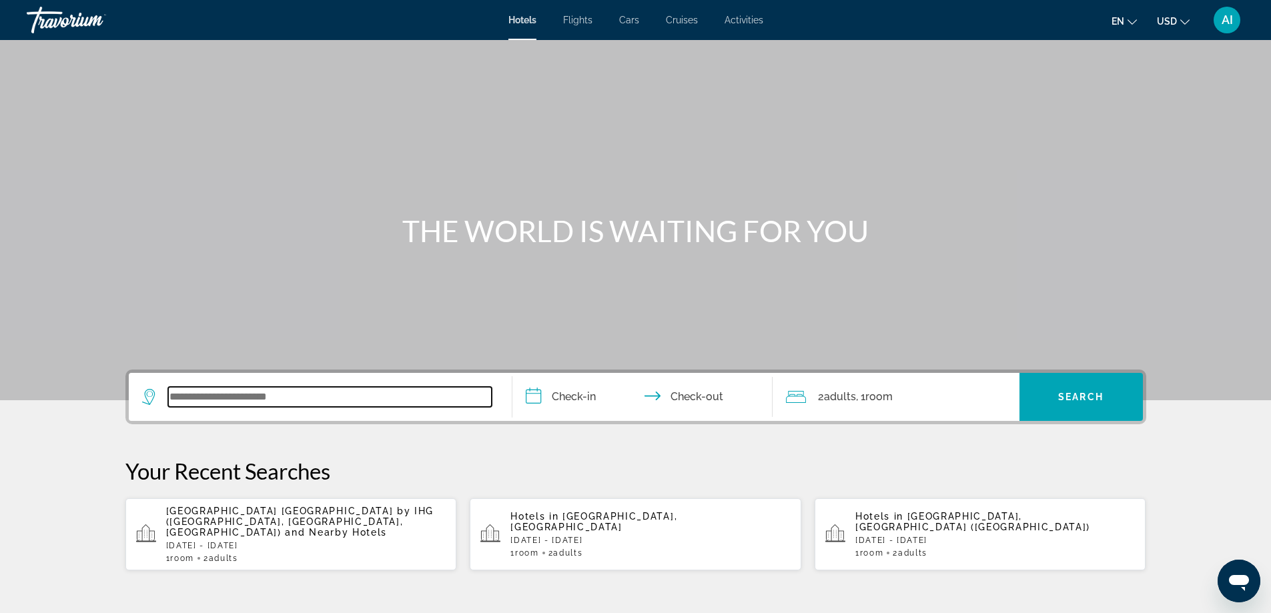
click at [316, 405] on input "Search widget" at bounding box center [330, 397] width 324 height 20
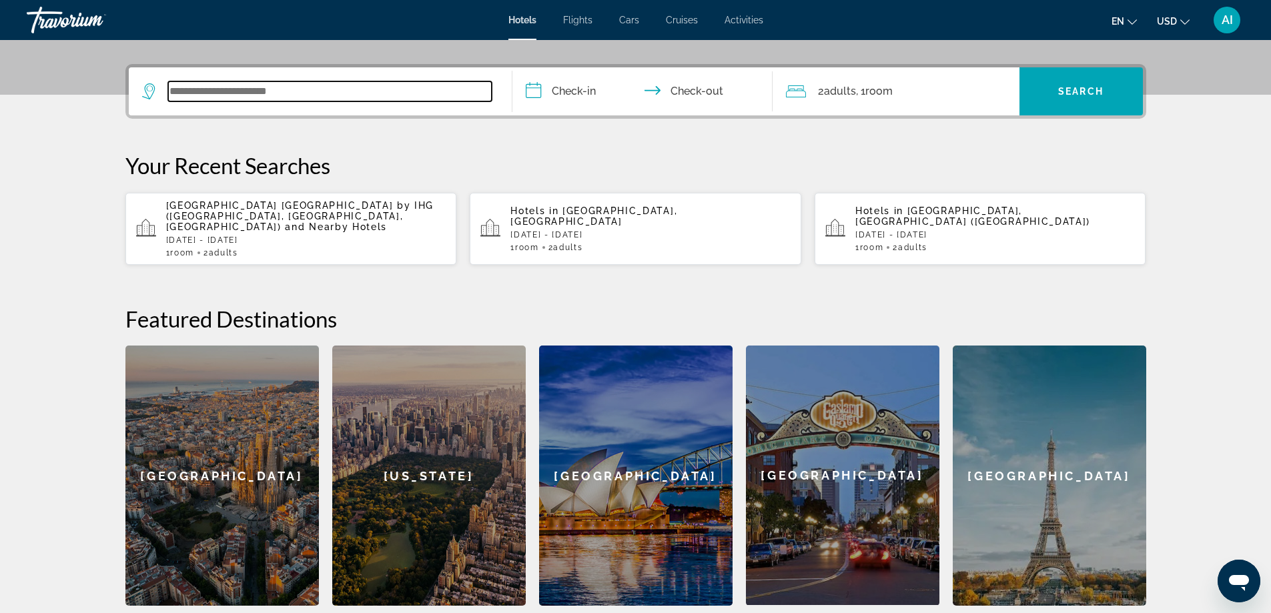
scroll to position [326, 0]
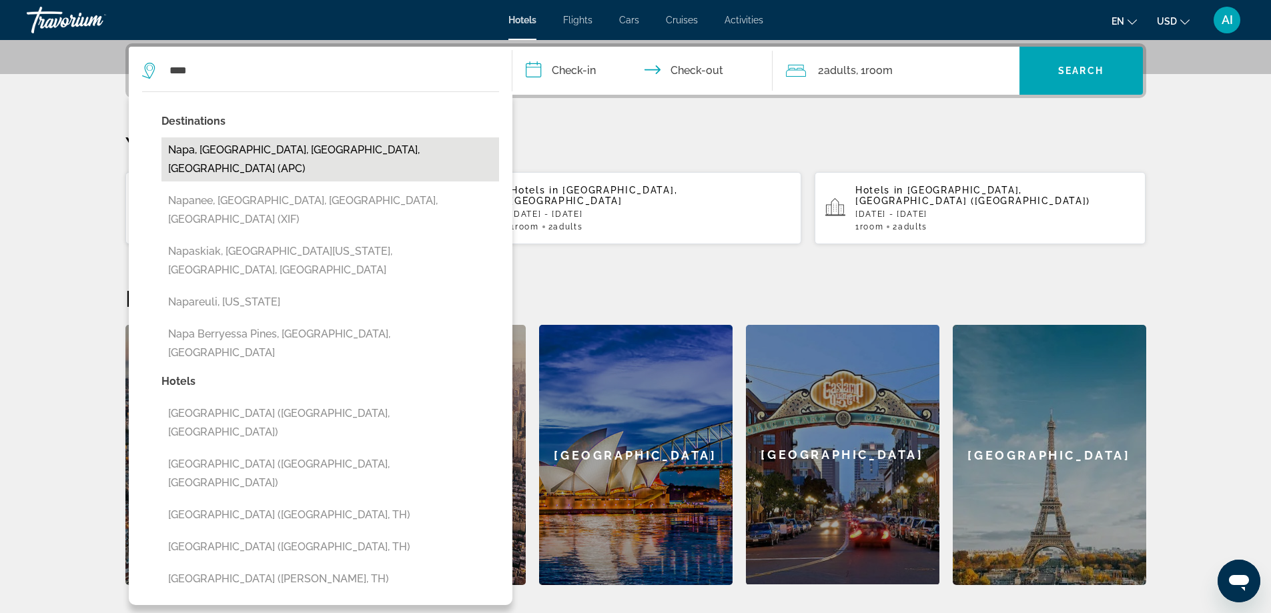
click at [261, 147] on button "Napa, [GEOGRAPHIC_DATA], [GEOGRAPHIC_DATA], [GEOGRAPHIC_DATA] (APC)" at bounding box center [331, 159] width 338 height 44
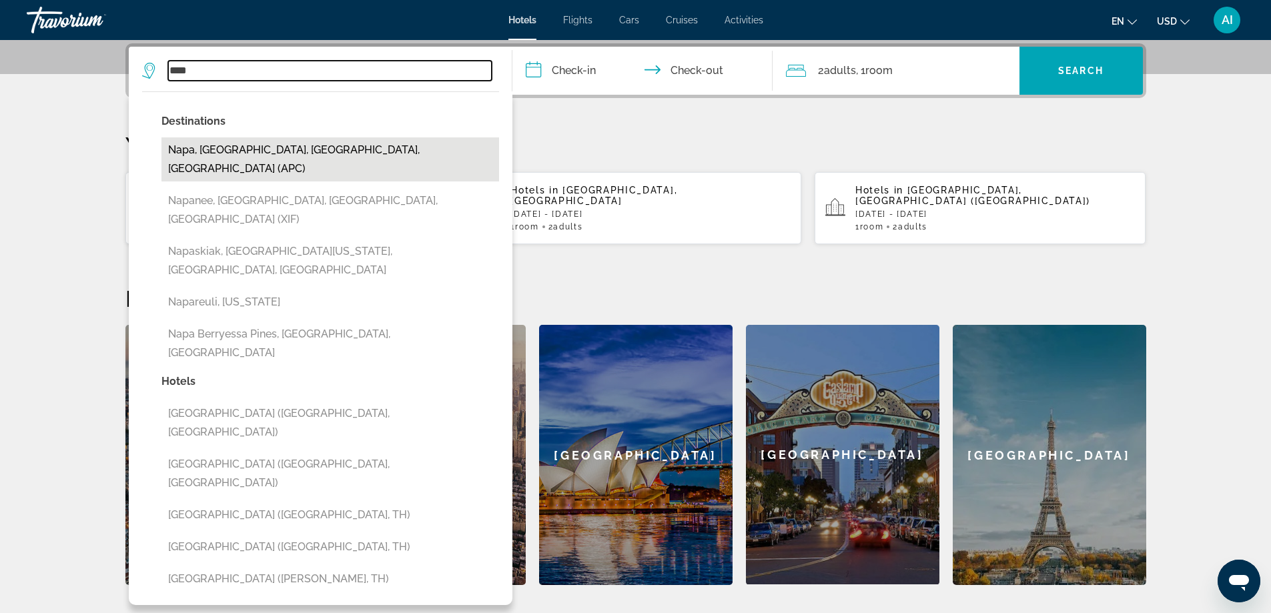
type input "**********"
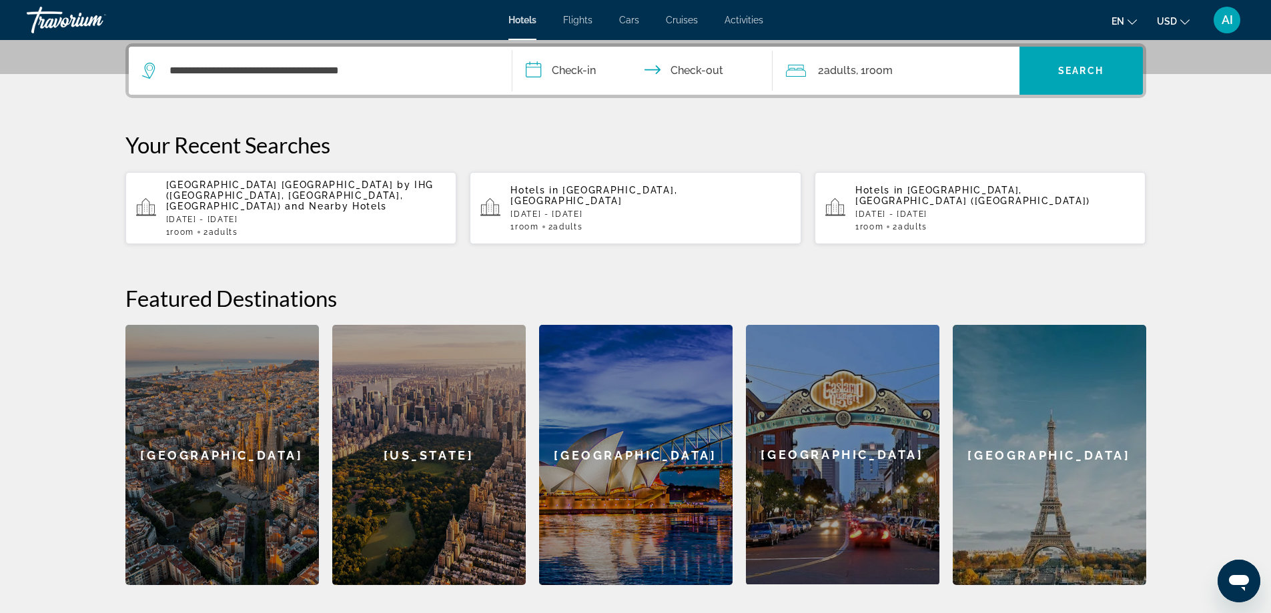
click at [575, 69] on input "**********" at bounding box center [646, 73] width 266 height 52
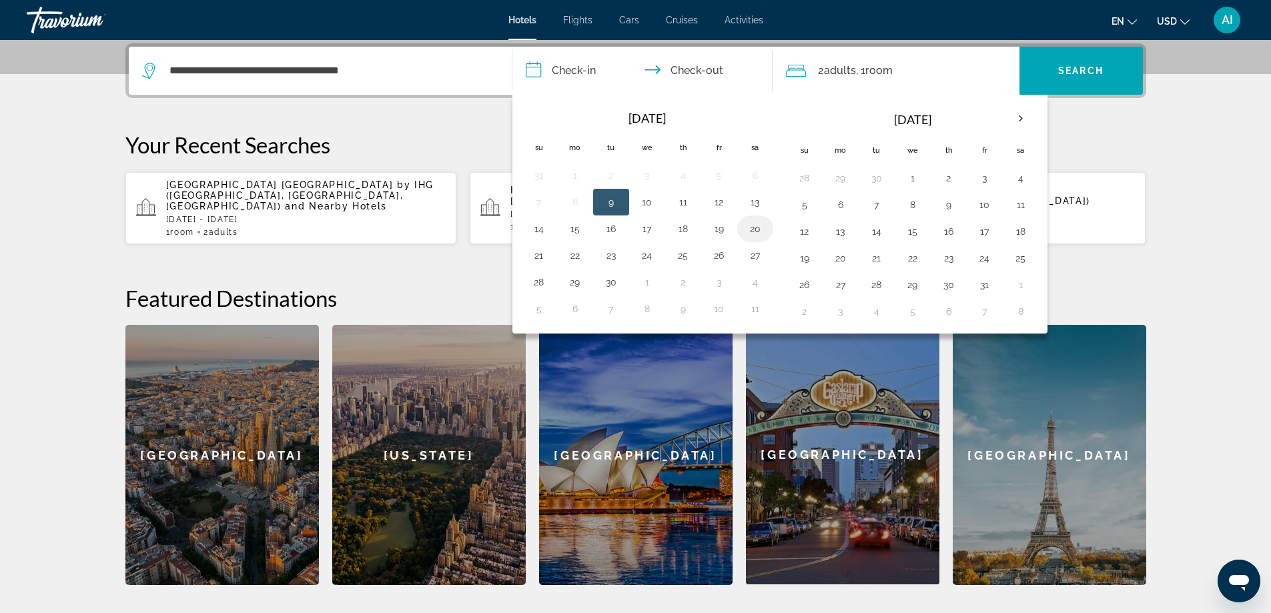
click at [762, 227] on button "20" at bounding box center [755, 229] width 21 height 19
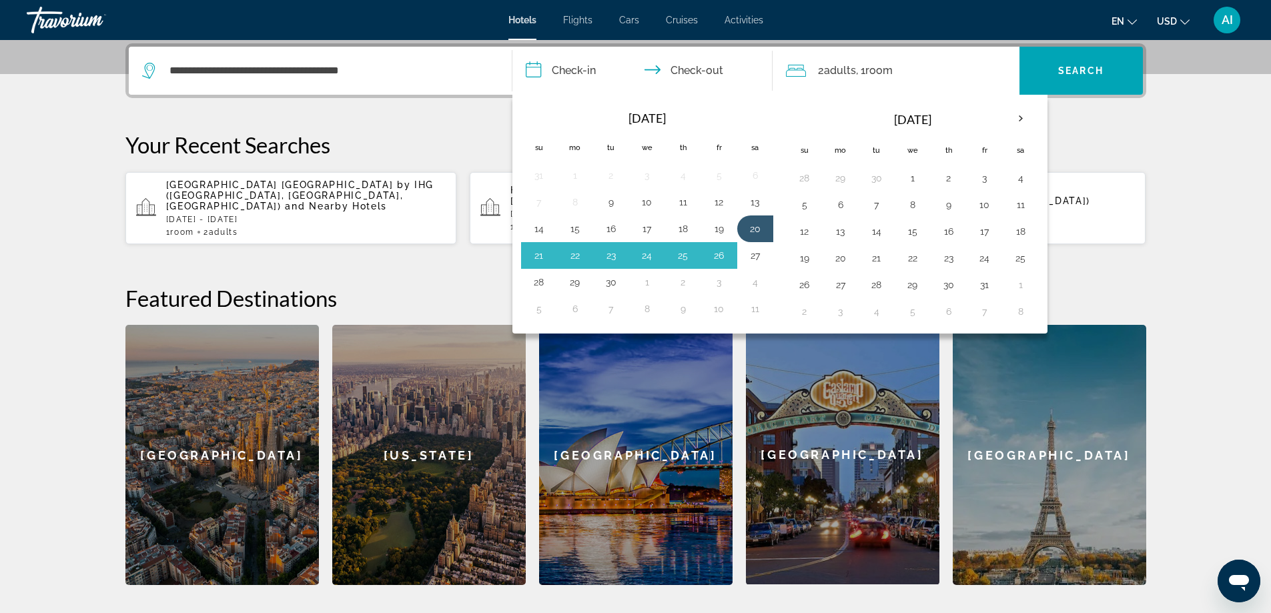
click at [756, 252] on button "27" at bounding box center [755, 255] width 21 height 19
type input "**********"
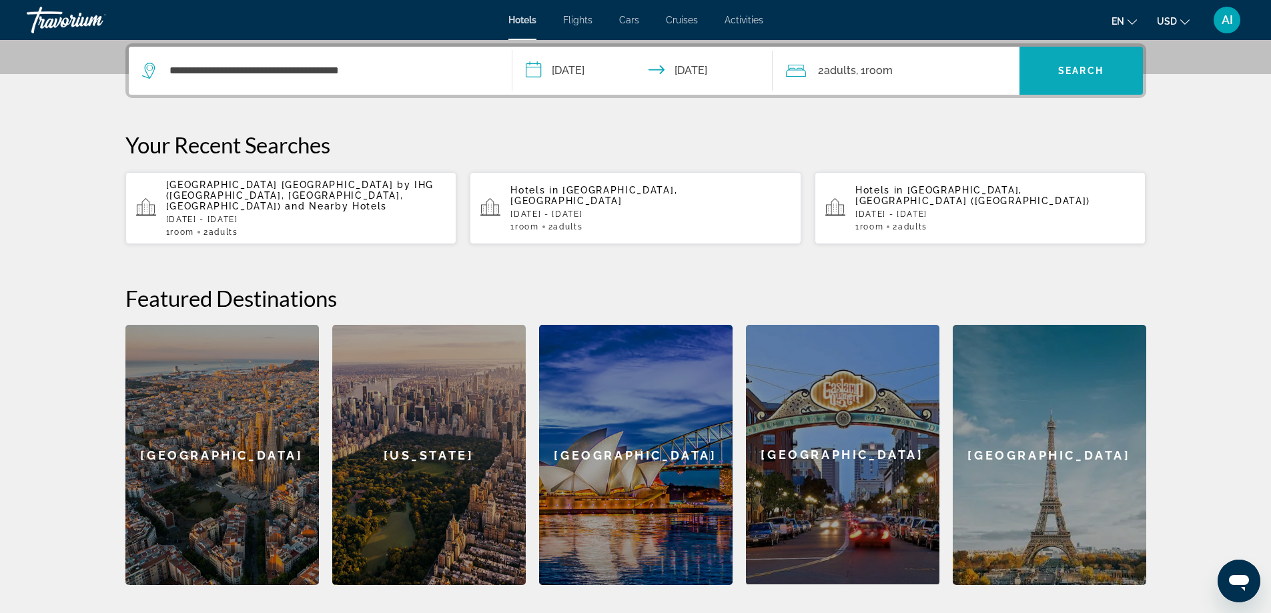
click at [1086, 73] on span "Search" at bounding box center [1081, 70] width 45 height 11
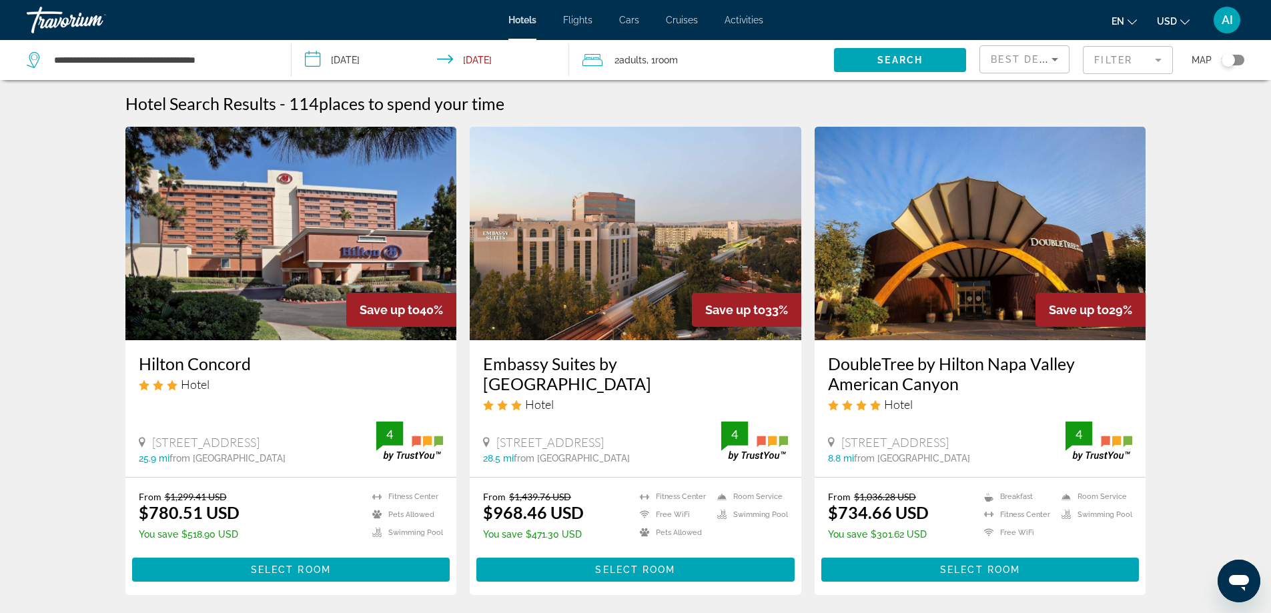
click at [248, 246] on img "Main content" at bounding box center [291, 234] width 332 height 214
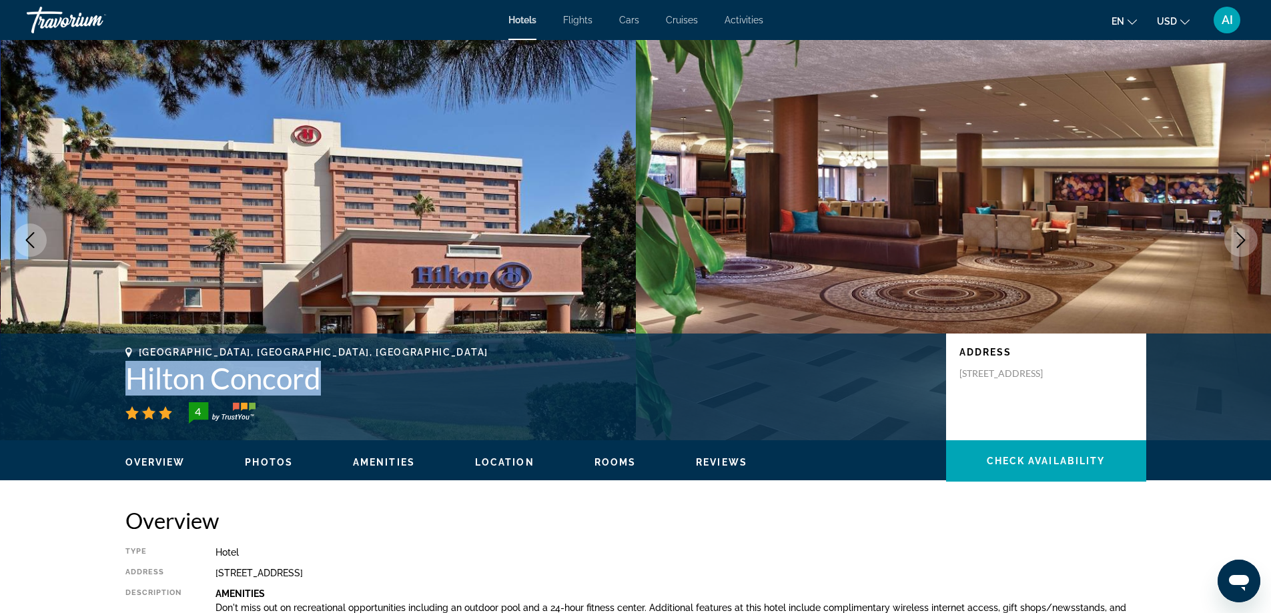
drag, startPoint x: 126, startPoint y: 378, endPoint x: 326, endPoint y: 392, distance: 200.8
click at [326, 392] on div "[GEOGRAPHIC_DATA], [GEOGRAPHIC_DATA], [GEOGRAPHIC_DATA] [GEOGRAPHIC_DATA] 4 Add…" at bounding box center [636, 387] width 1075 height 80
copy h1 "Hilton Concord"
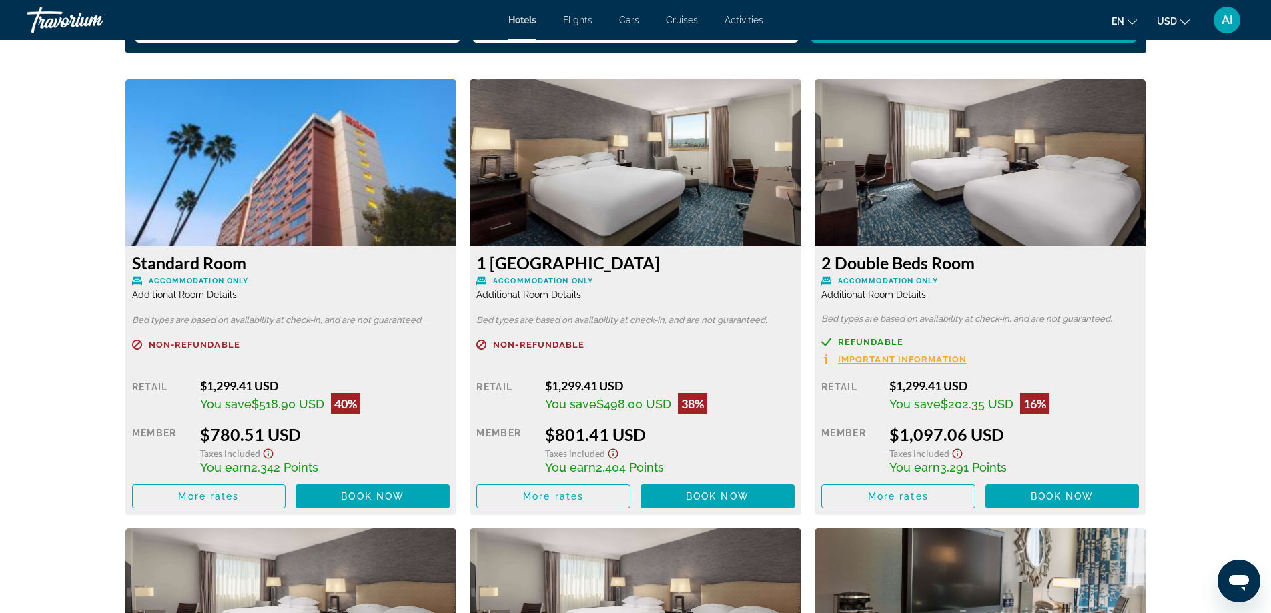
scroll to position [1780, 0]
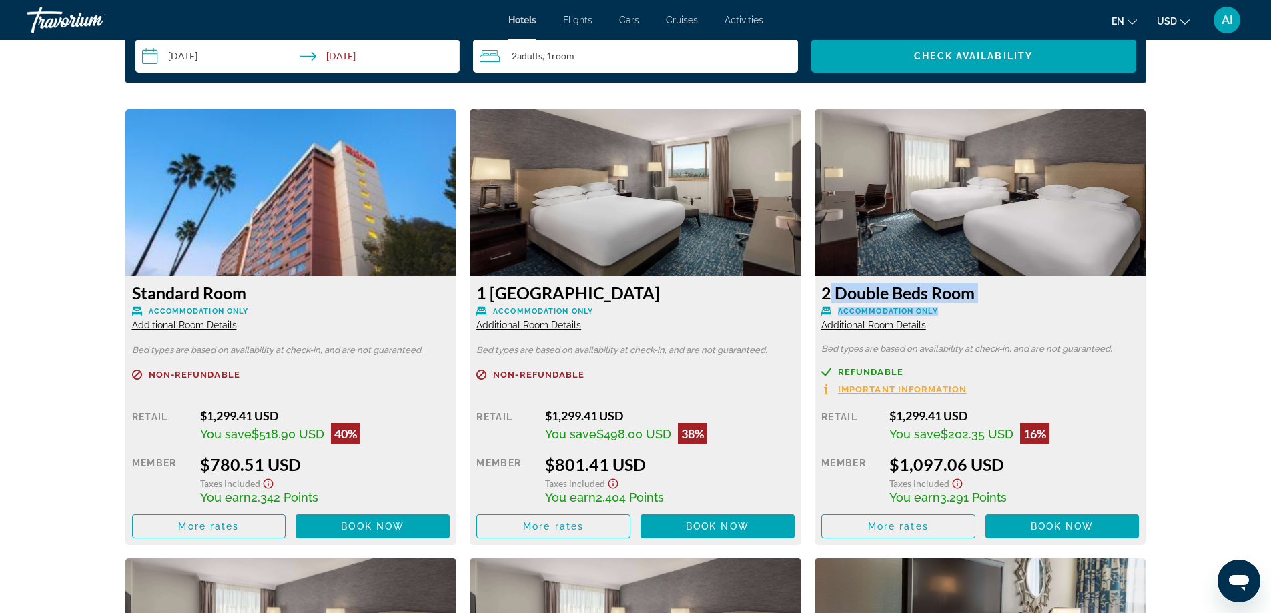
drag, startPoint x: 819, startPoint y: 292, endPoint x: 976, endPoint y: 309, distance: 157.8
click at [976, 309] on div "2 Double Beds Room Accommodation Only Additional Room Details Bed types are bas…" at bounding box center [981, 410] width 332 height 269
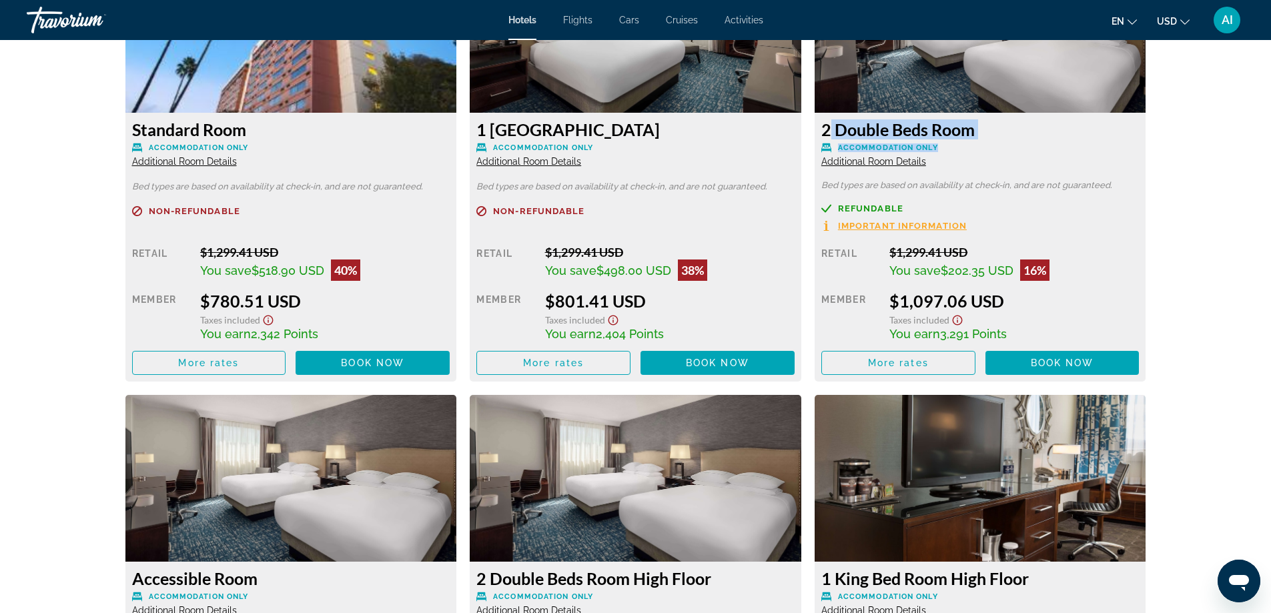
scroll to position [1958, 0]
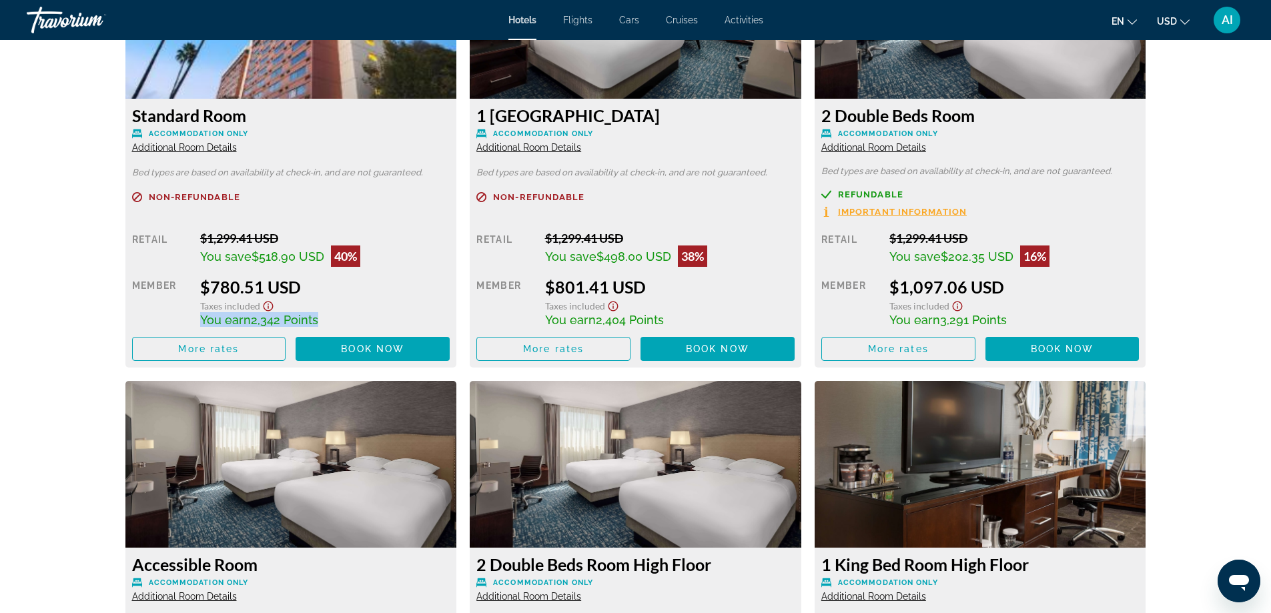
drag, startPoint x: 201, startPoint y: 320, endPoint x: 312, endPoint y: 326, distance: 111.7
click at [312, 326] on span "You earn 2,342 Points" at bounding box center [259, 320] width 118 height 14
click at [334, 320] on div "You earn 2,342 Points" at bounding box center [325, 319] width 250 height 15
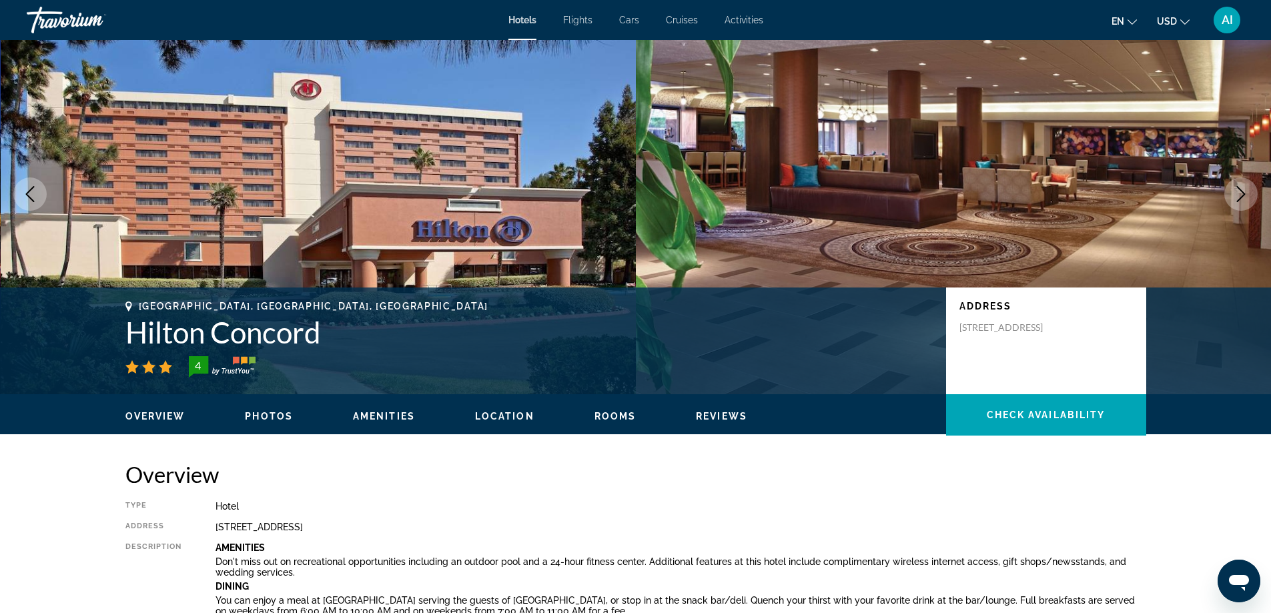
scroll to position [0, 0]
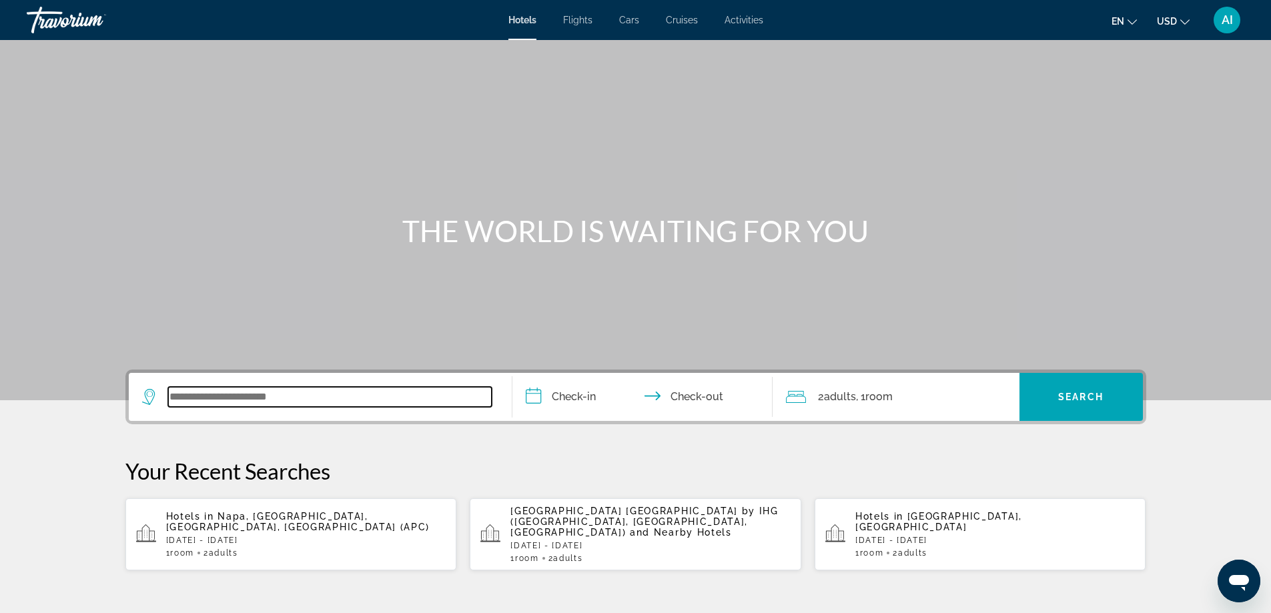
click at [278, 402] on input "Search widget" at bounding box center [330, 397] width 324 height 20
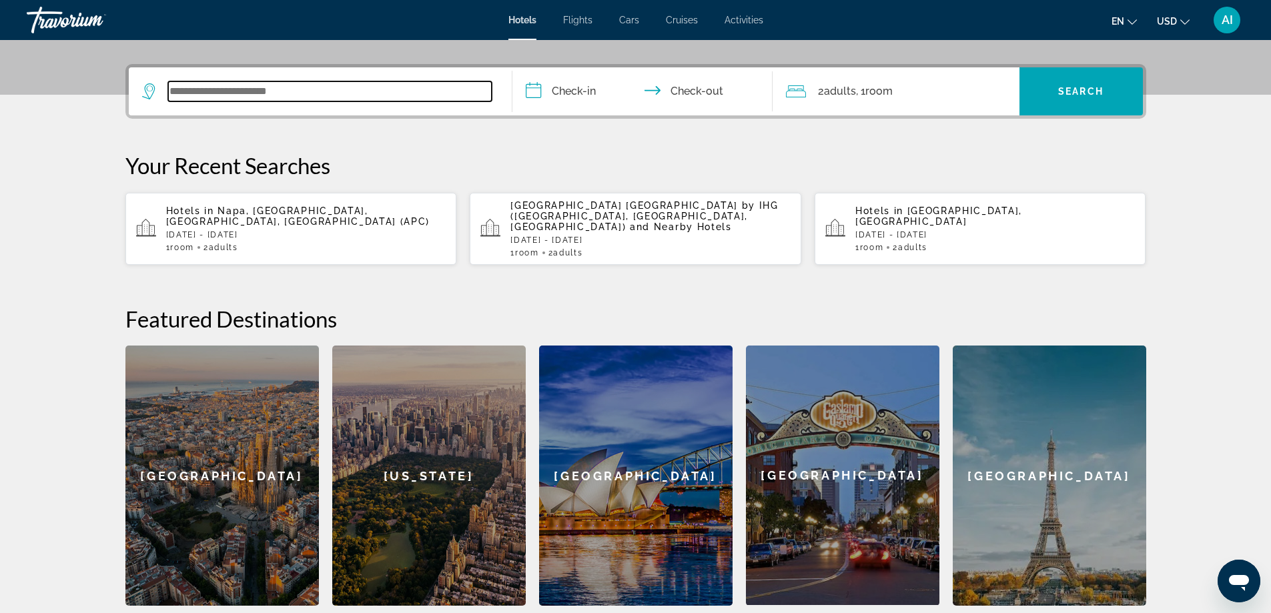
scroll to position [326, 0]
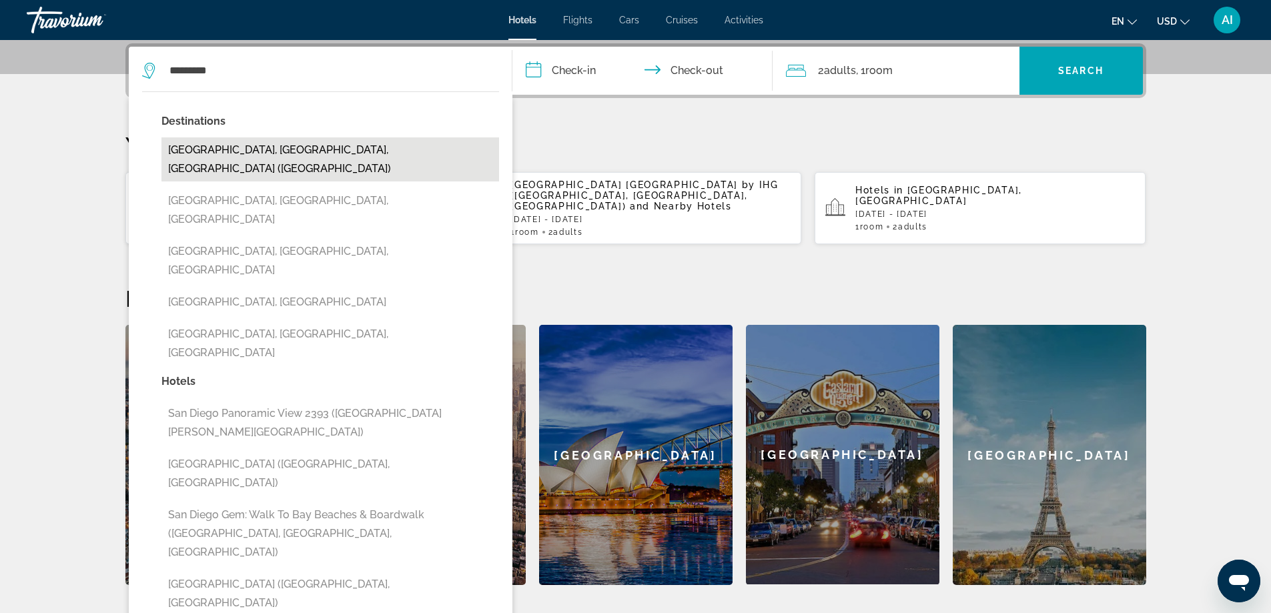
click at [292, 154] on button "San Diego, CA, United States (SAN)" at bounding box center [331, 159] width 338 height 44
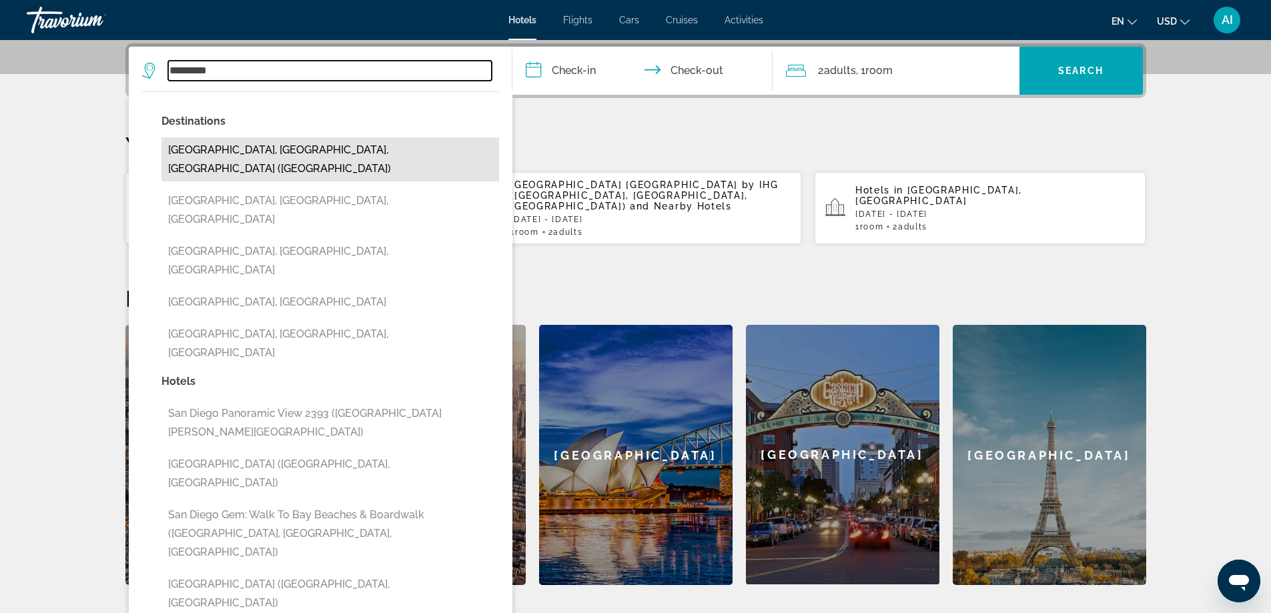
type input "**********"
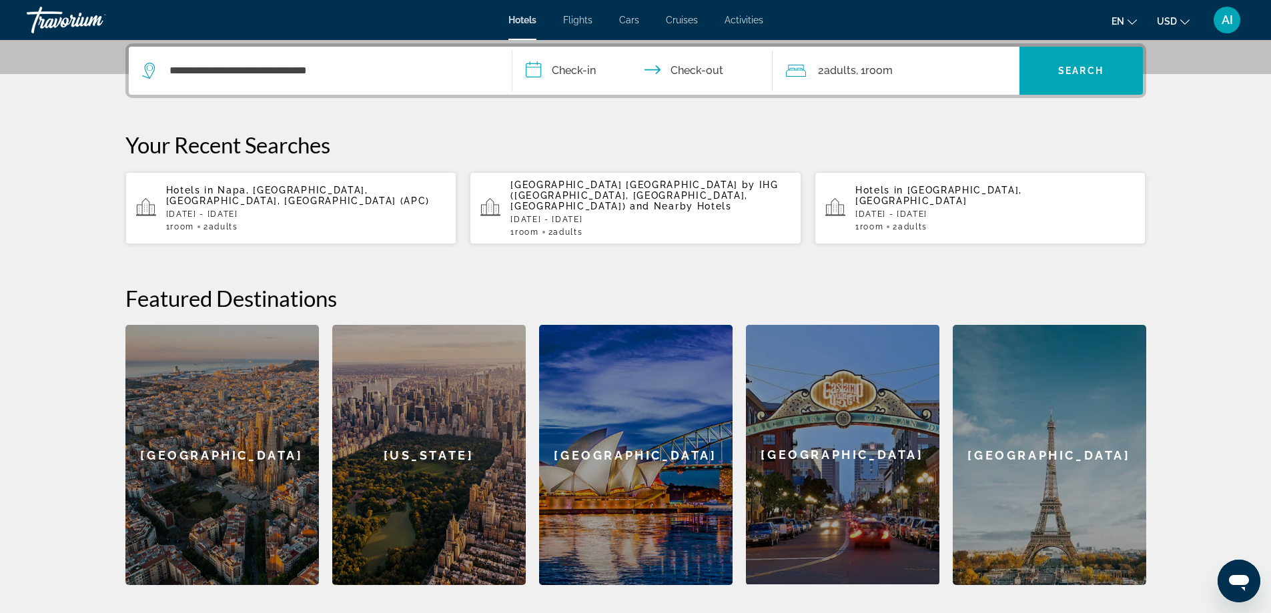
click at [585, 75] on input "**********" at bounding box center [646, 73] width 266 height 52
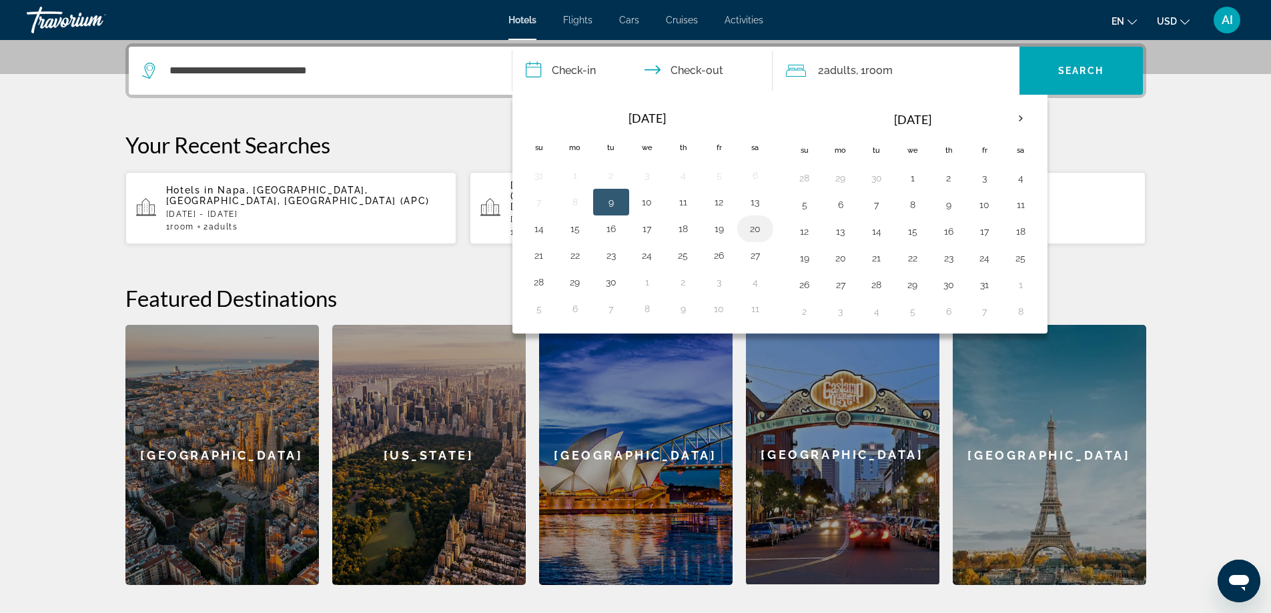
click at [759, 229] on button "20" at bounding box center [755, 229] width 21 height 19
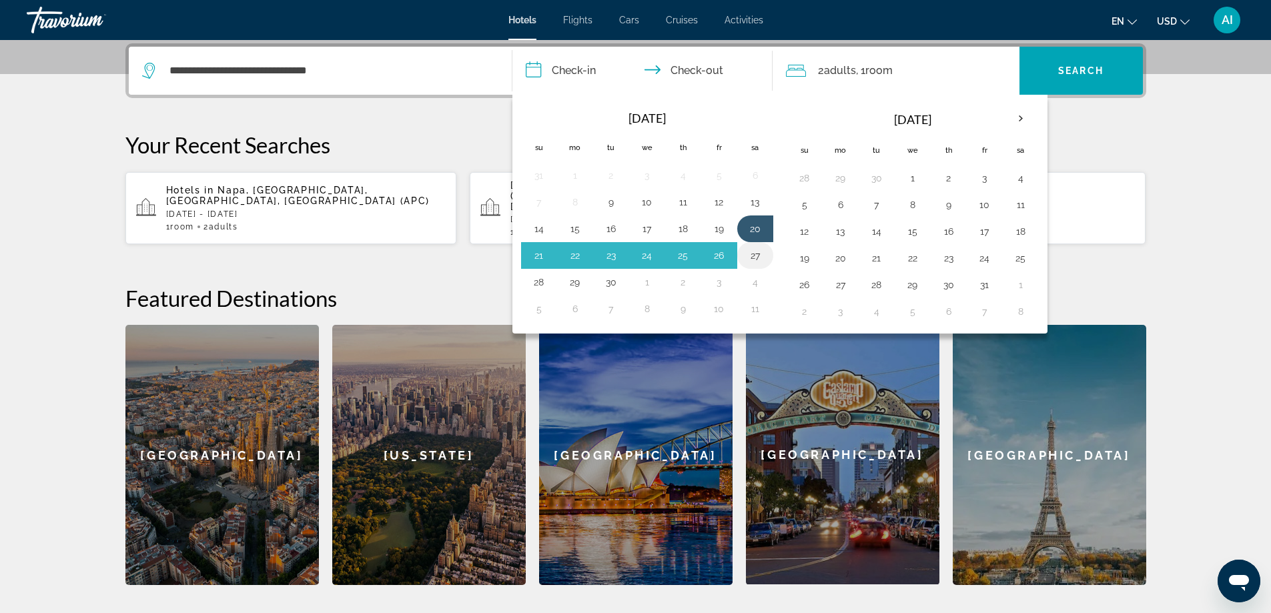
click at [751, 256] on button "27" at bounding box center [755, 255] width 21 height 19
type input "**********"
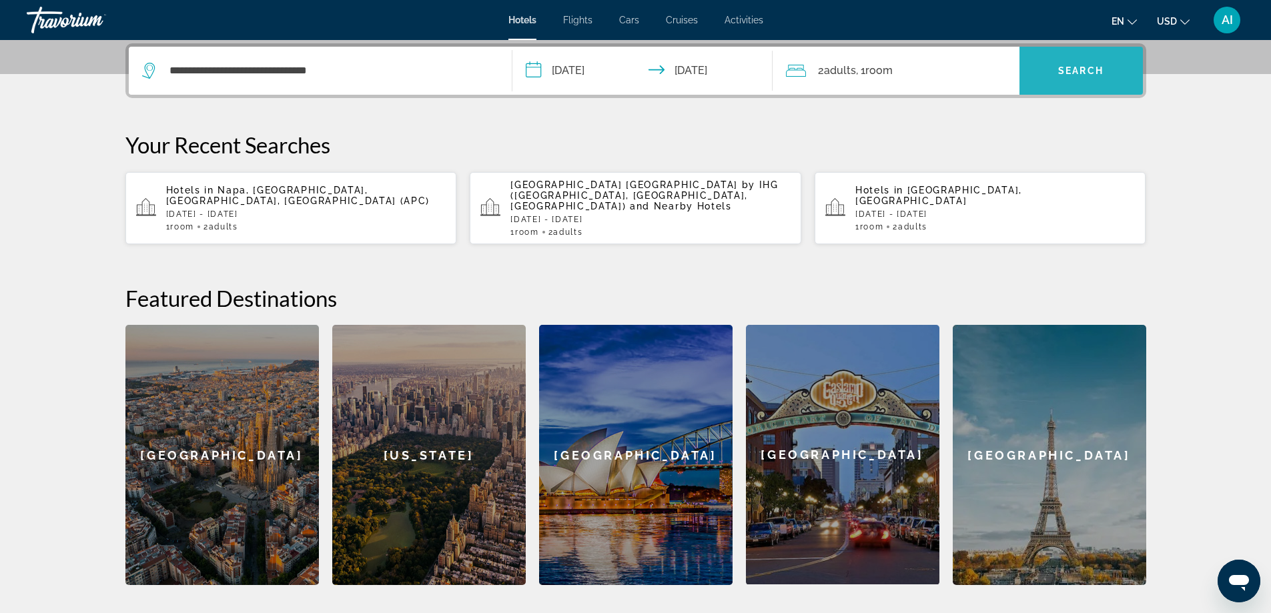
click at [1085, 79] on span "Search widget" at bounding box center [1081, 71] width 123 height 32
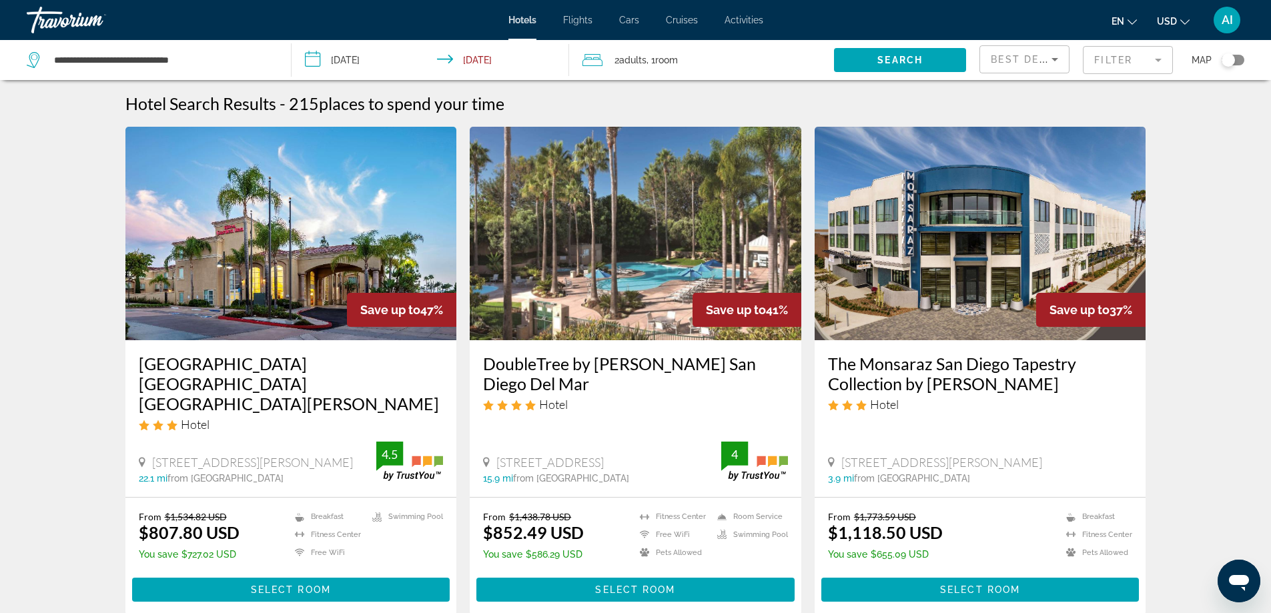
click at [266, 266] on img "Main content" at bounding box center [291, 234] width 332 height 214
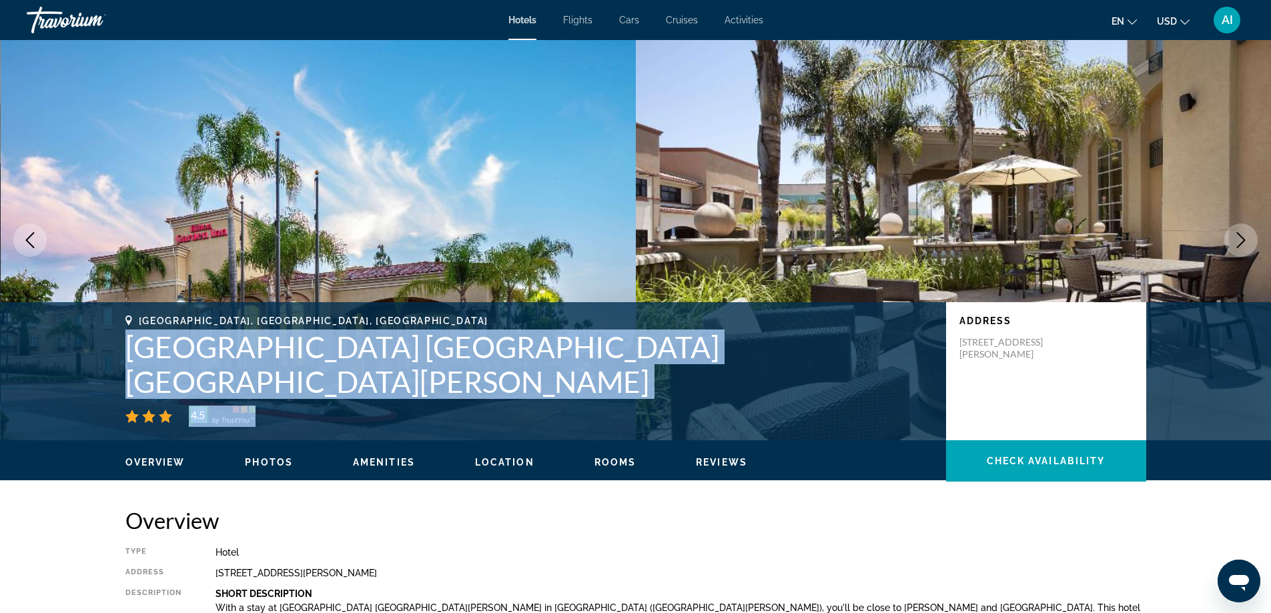
drag, startPoint x: 118, startPoint y: 375, endPoint x: 762, endPoint y: 406, distance: 644.8
click at [762, 406] on div "San Diego, CA, United States Hilton Garden Inn San Diego Rancho Bernardo 4.5 Ad…" at bounding box center [636, 371] width 1075 height 111
copy div "Hilton Garden Inn San Diego Rancho Bernardo 4.5"
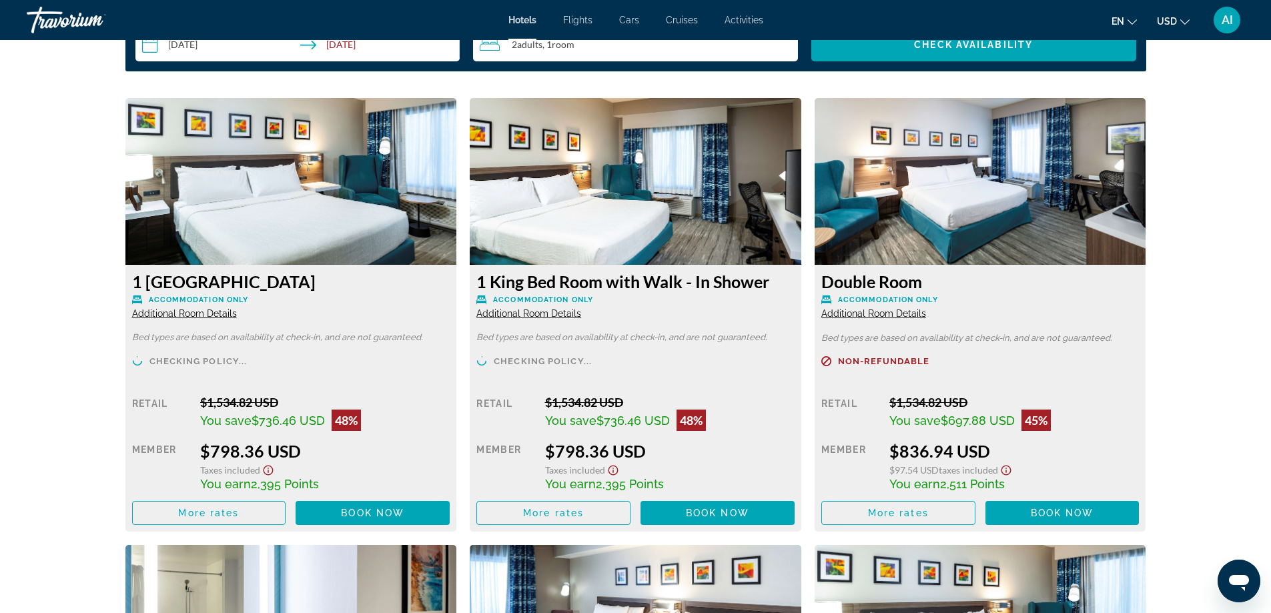
scroll to position [1780, 0]
